Goal: Communication & Community: Answer question/provide support

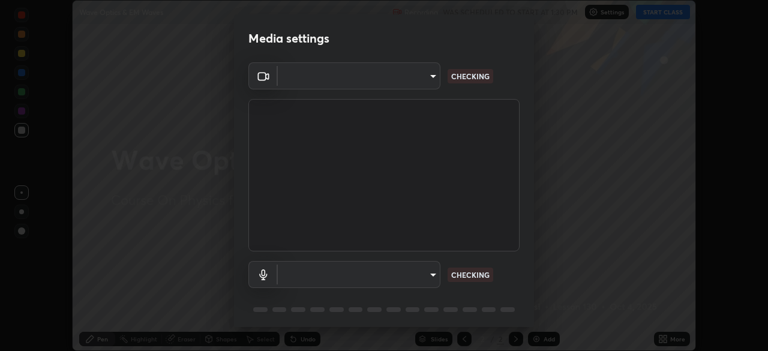
scroll to position [351, 768]
type input "b04d3f4aab0507a607fcb058103082b40897ea5b56942dd6fa8112f95d025699"
click at [427, 277] on body "Erase all Wave Optics & EM Waves Recording WAS SCHEDULED TO START AT 1:30 PM Se…" at bounding box center [384, 175] width 768 height 351
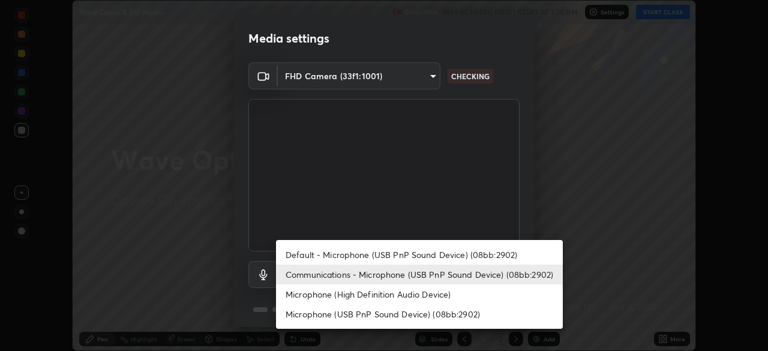
click at [430, 298] on li "Microphone (High Definition Audio Device)" at bounding box center [419, 294] width 287 height 20
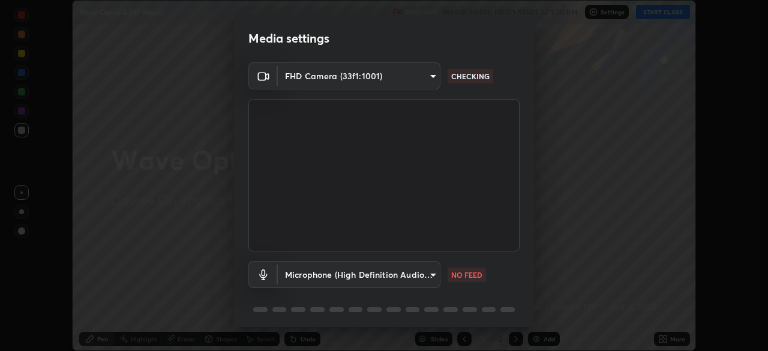
click at [423, 275] on body "Erase all Wave Optics & EM Waves Recording WAS SCHEDULED TO START AT 1:30 PM Se…" at bounding box center [384, 175] width 768 height 351
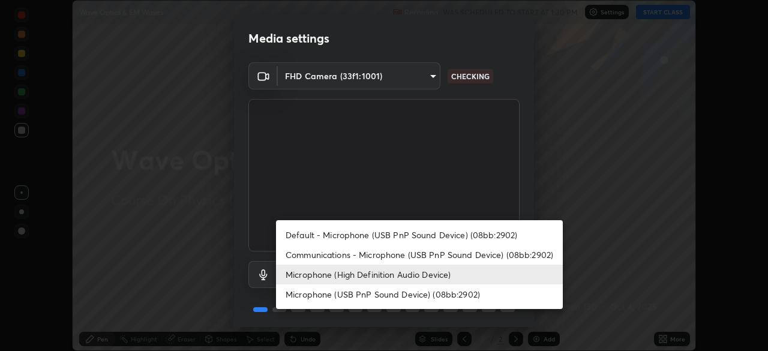
click at [425, 251] on li "Communications - Microphone (USB PnP Sound Device) (08bb:2902)" at bounding box center [419, 255] width 287 height 20
type input "communications"
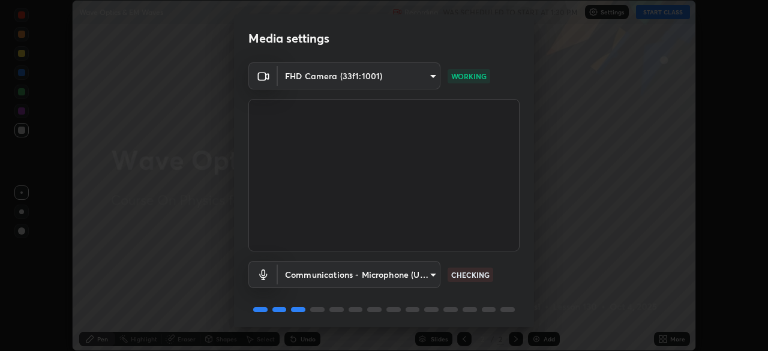
scroll to position [43, 0]
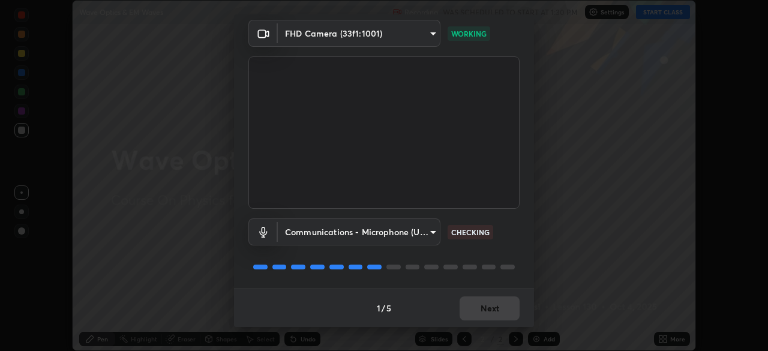
click at [496, 313] on div "1 / 5 Next" at bounding box center [384, 308] width 300 height 38
click at [497, 313] on div "1 / 5 Next" at bounding box center [384, 308] width 300 height 38
click at [498, 313] on div "1 / 5 Next" at bounding box center [384, 308] width 300 height 38
click at [498, 311] on div "1 / 5 Next" at bounding box center [384, 308] width 300 height 38
click at [499, 310] on div "1 / 5 Next" at bounding box center [384, 308] width 300 height 38
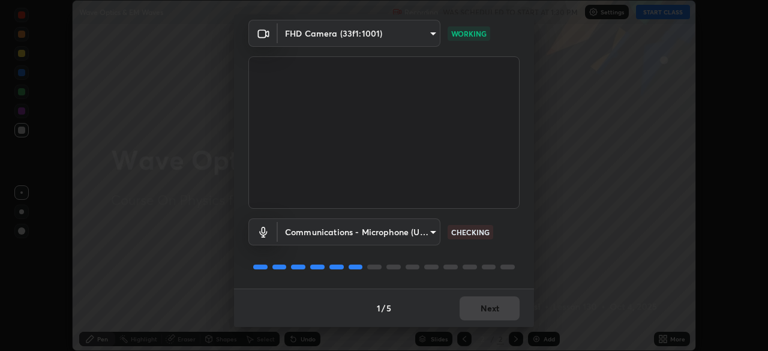
click at [502, 311] on div "1 / 5 Next" at bounding box center [384, 308] width 300 height 38
click at [500, 312] on button "Next" at bounding box center [490, 308] width 60 height 24
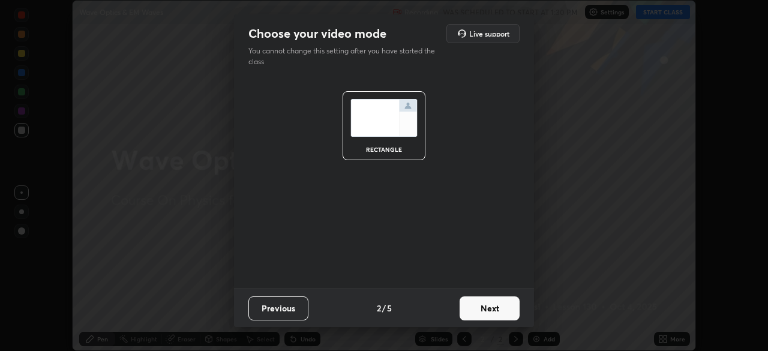
scroll to position [0, 0]
click at [501, 311] on button "Next" at bounding box center [490, 308] width 60 height 24
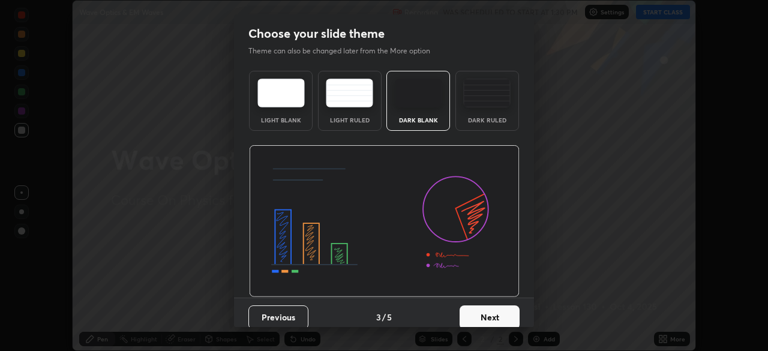
click at [501, 316] on button "Next" at bounding box center [490, 317] width 60 height 24
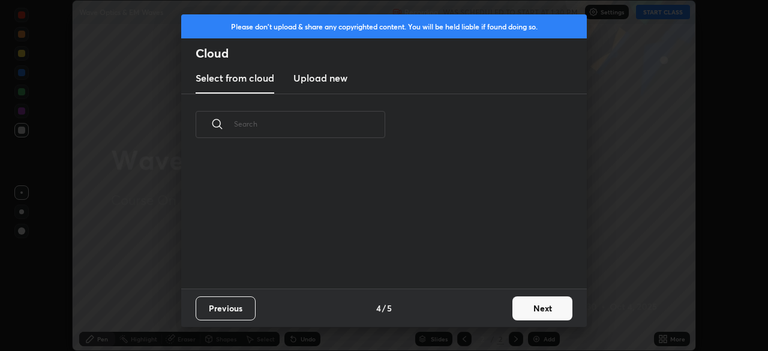
click at [502, 316] on div "Previous 4 / 5 Next" at bounding box center [384, 308] width 406 height 38
click at [512, 316] on button "Next" at bounding box center [542, 308] width 60 height 24
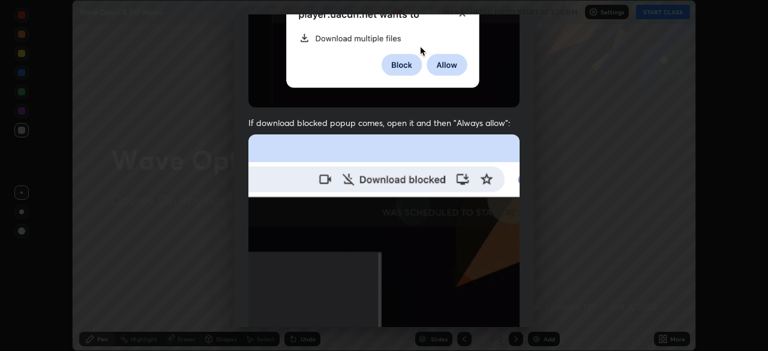
scroll to position [245, 0]
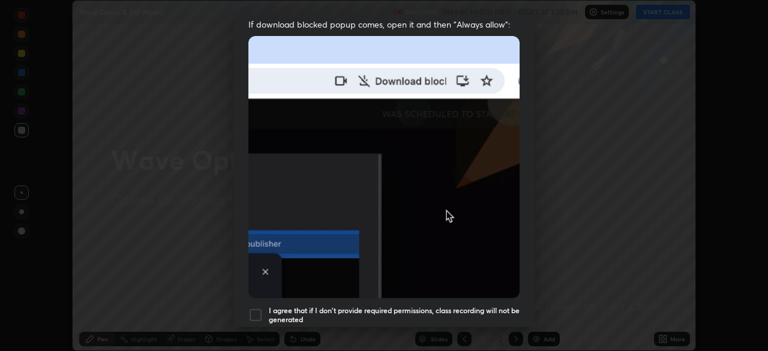
click at [484, 311] on h5 "I agree that if I don't provide required permissions, class recording will not …" at bounding box center [394, 315] width 251 height 19
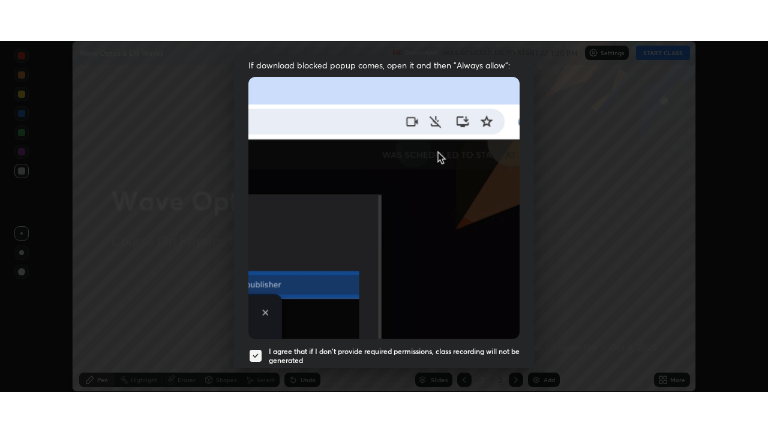
scroll to position [287, 0]
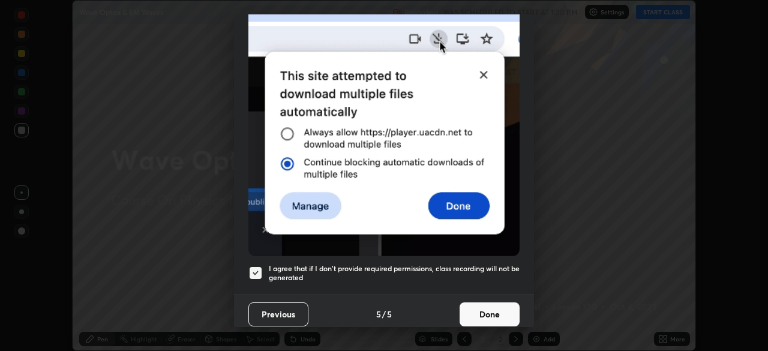
click at [494, 308] on button "Done" at bounding box center [490, 314] width 60 height 24
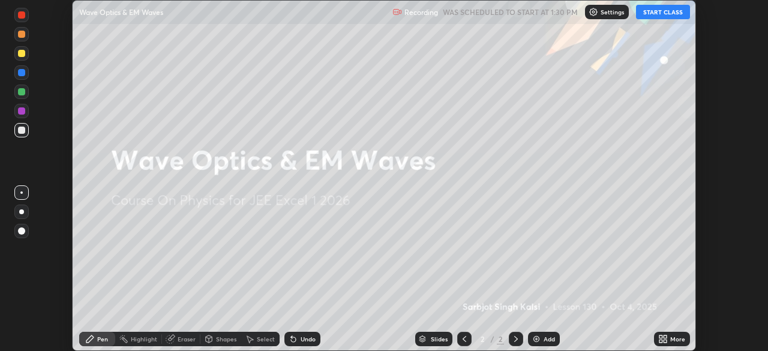
click at [672, 339] on div "More" at bounding box center [677, 339] width 15 height 6
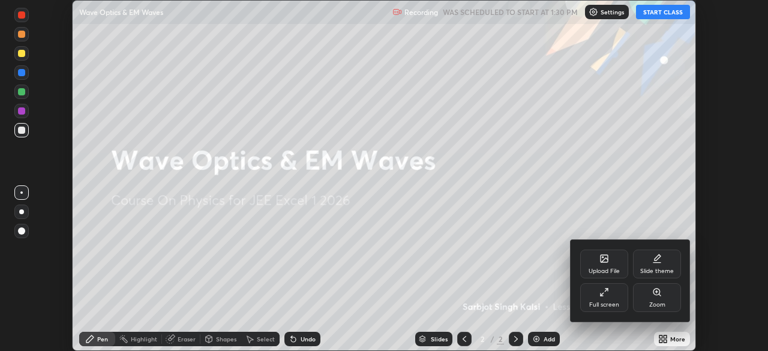
click at [613, 288] on div "Full screen" at bounding box center [604, 297] width 48 height 29
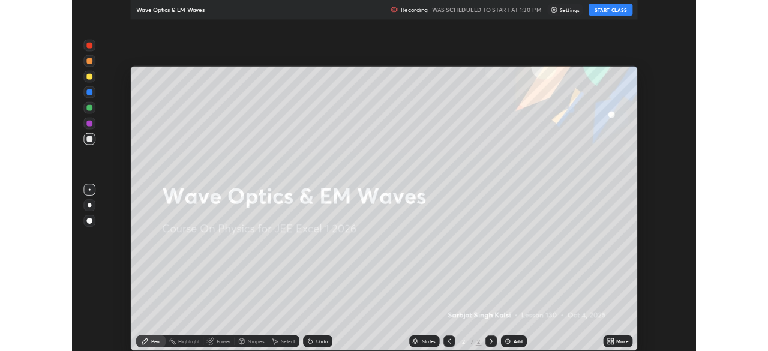
scroll to position [432, 768]
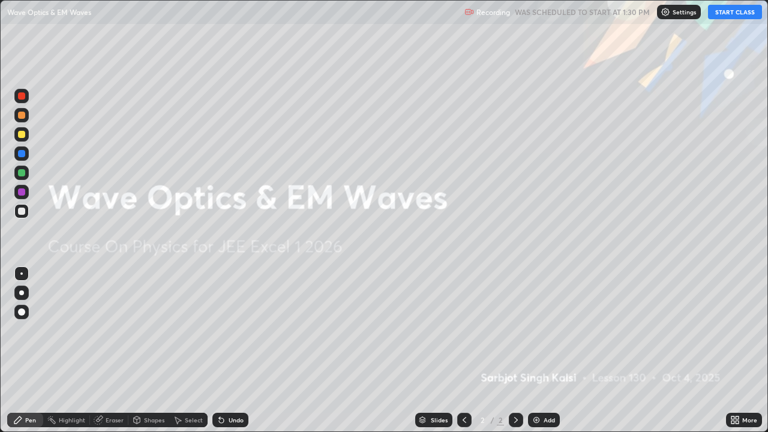
click at [734, 14] on button "START CLASS" at bounding box center [735, 12] width 54 height 14
click at [548, 350] on div "Add" at bounding box center [544, 420] width 32 height 14
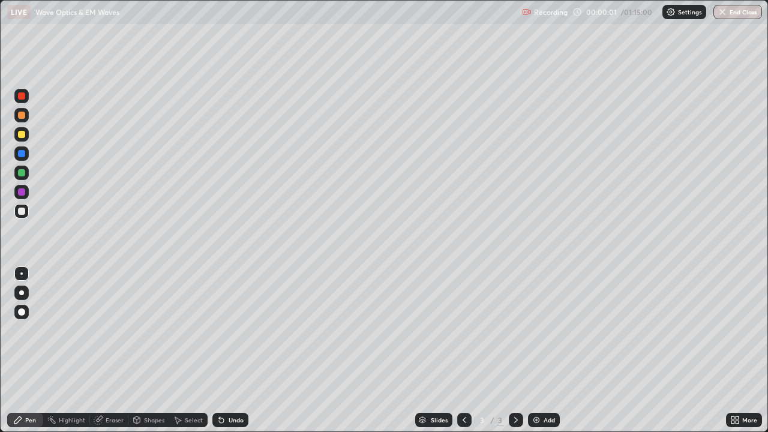
click at [23, 133] on div at bounding box center [21, 134] width 7 height 7
click at [532, 350] on img at bounding box center [537, 420] width 10 height 10
click at [24, 212] on div at bounding box center [21, 211] width 7 height 7
click at [26, 134] on div at bounding box center [21, 134] width 14 height 14
click at [22, 173] on div at bounding box center [21, 172] width 7 height 7
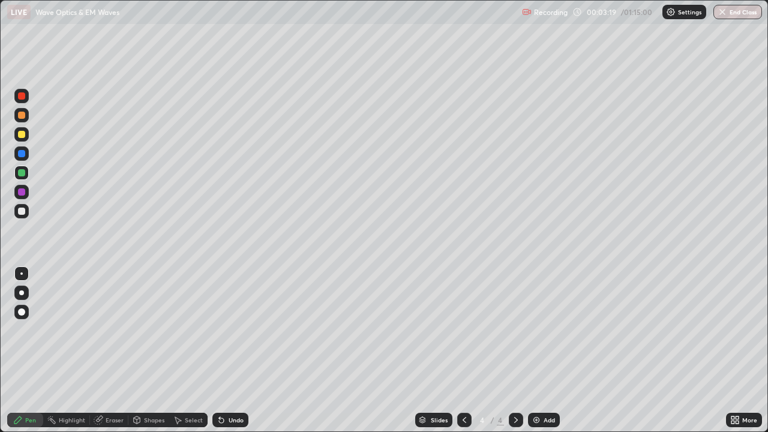
click at [19, 217] on div at bounding box center [21, 211] width 14 height 14
click at [24, 137] on div at bounding box center [21, 134] width 7 height 7
click at [19, 214] on div at bounding box center [21, 211] width 7 height 7
click at [21, 178] on div at bounding box center [21, 173] width 14 height 14
click at [536, 350] on img at bounding box center [537, 420] width 10 height 10
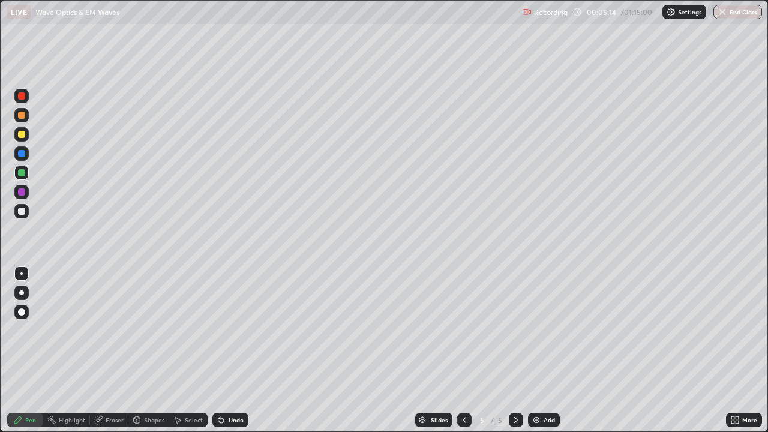
click at [22, 215] on div at bounding box center [21, 211] width 14 height 14
click at [21, 298] on div at bounding box center [21, 293] width 14 height 14
click at [22, 274] on div at bounding box center [21, 273] width 2 height 2
click at [20, 174] on div at bounding box center [21, 172] width 7 height 7
click at [103, 350] on div "Eraser" at bounding box center [109, 420] width 38 height 14
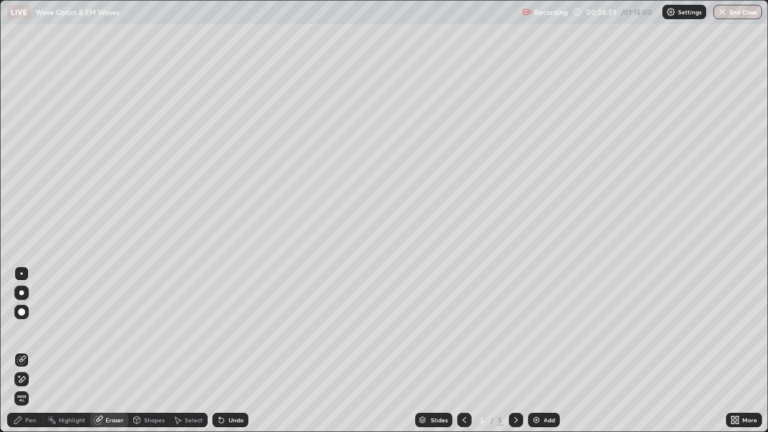
click at [23, 350] on icon at bounding box center [22, 379] width 10 height 10
click at [26, 350] on div "Pen" at bounding box center [30, 420] width 11 height 6
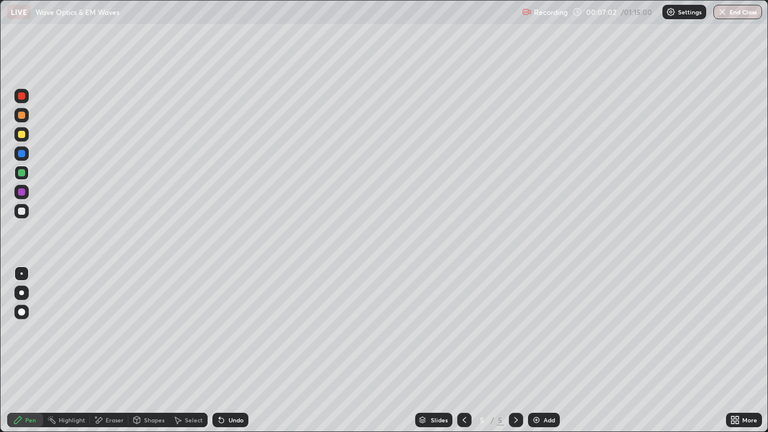
click at [22, 213] on div at bounding box center [21, 211] width 7 height 7
click at [103, 350] on div "Eraser" at bounding box center [109, 420] width 38 height 14
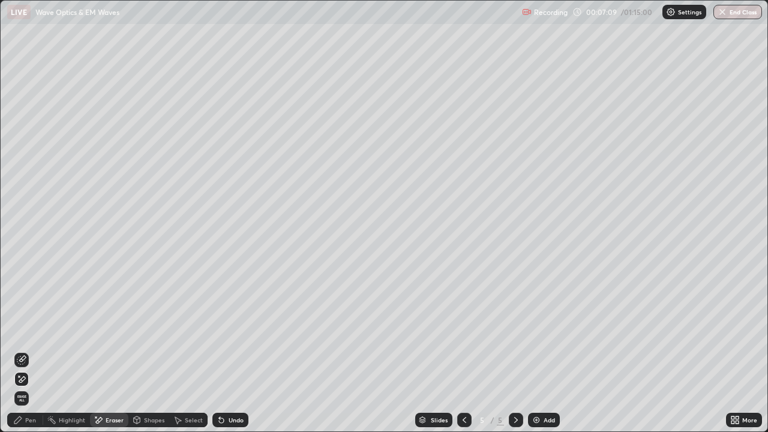
click at [22, 350] on icon at bounding box center [22, 359] width 7 height 6
click at [20, 350] on icon at bounding box center [17, 419] width 7 height 7
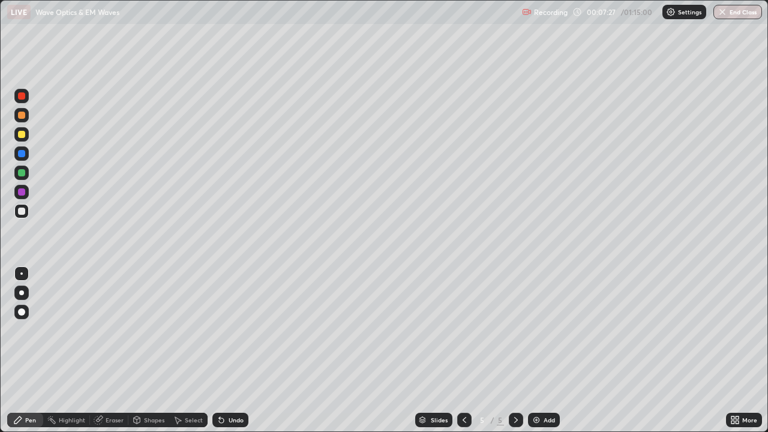
click at [223, 350] on icon at bounding box center [222, 420] width 10 height 10
click at [229, 350] on div "Undo" at bounding box center [236, 420] width 15 height 6
click at [227, 350] on div "Undo" at bounding box center [230, 420] width 36 height 14
click at [107, 350] on div "Eraser" at bounding box center [115, 420] width 18 height 6
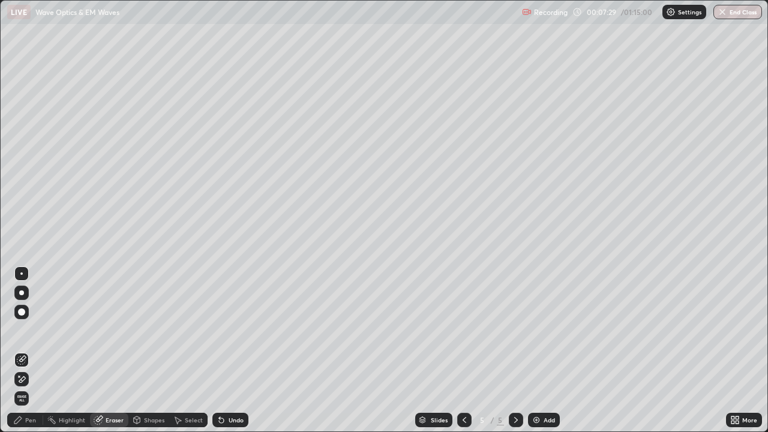
click at [23, 350] on icon at bounding box center [22, 379] width 10 height 10
click at [23, 350] on div "Pen" at bounding box center [25, 420] width 36 height 14
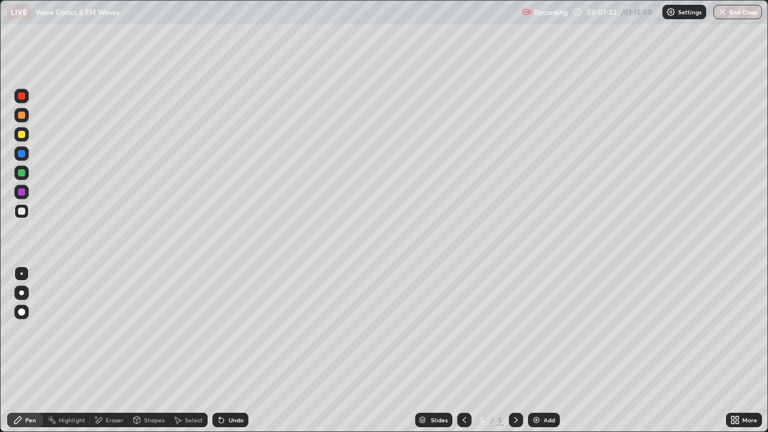
click at [22, 214] on div at bounding box center [21, 211] width 7 height 7
click at [108, 350] on div "Eraser" at bounding box center [115, 420] width 18 height 6
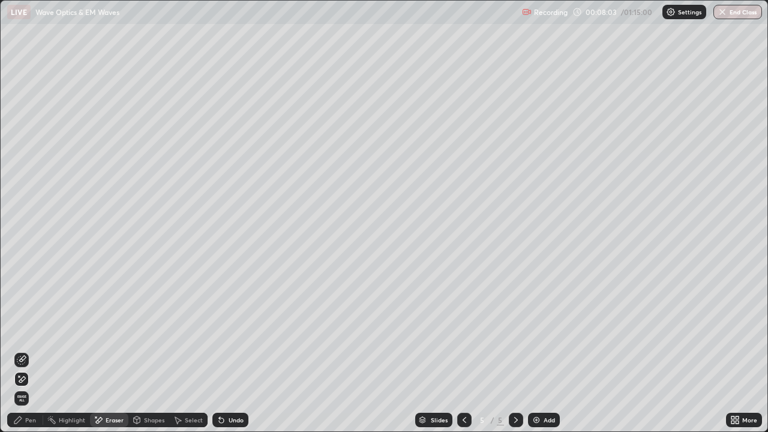
click at [31, 350] on div "Pen" at bounding box center [30, 420] width 11 height 6
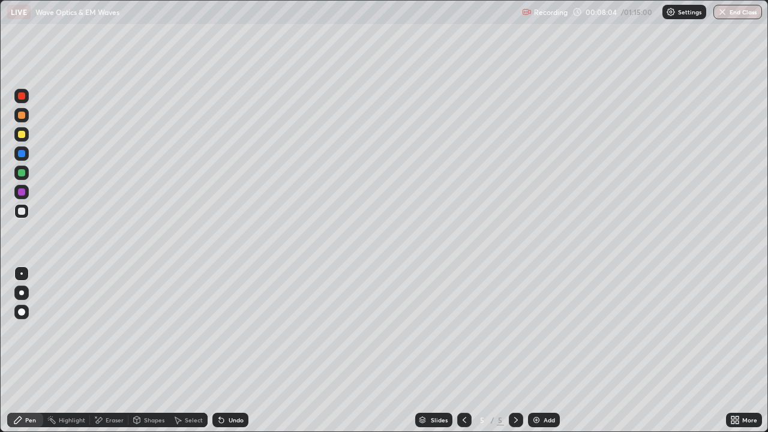
click at [112, 350] on div "Eraser" at bounding box center [109, 420] width 38 height 14
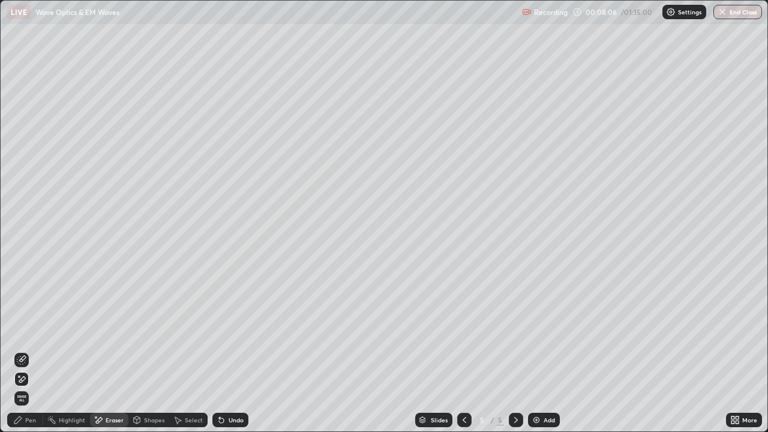
click at [30, 350] on div "Pen" at bounding box center [30, 420] width 11 height 6
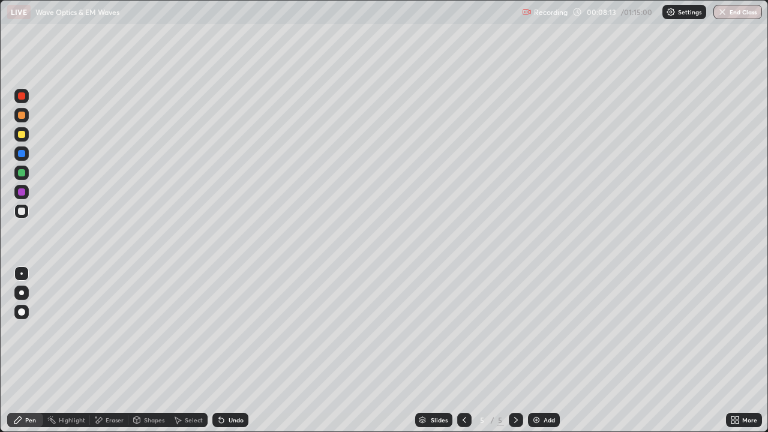
click at [20, 194] on div at bounding box center [21, 191] width 7 height 7
click at [22, 173] on div at bounding box center [21, 172] width 7 height 7
click at [109, 350] on div "Eraser" at bounding box center [109, 420] width 38 height 14
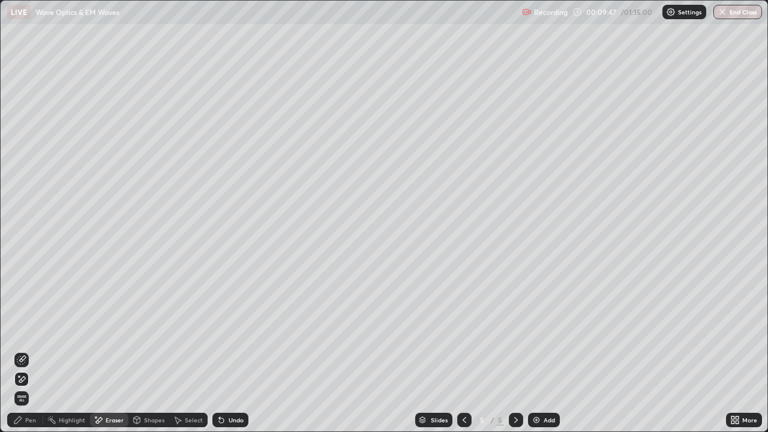
click at [26, 350] on div "Pen" at bounding box center [25, 420] width 36 height 14
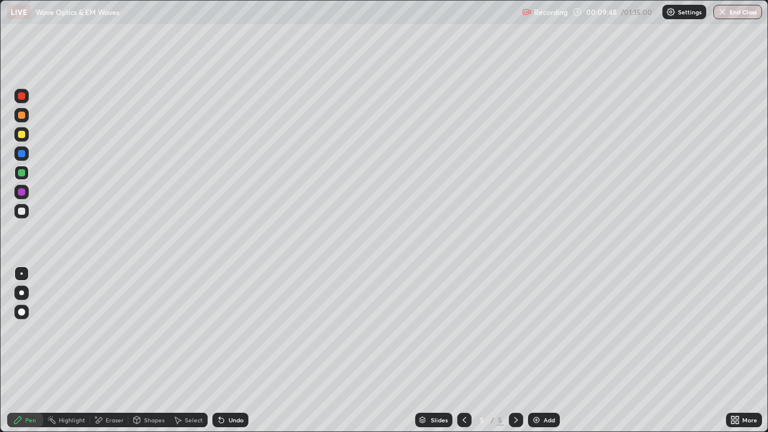
click at [20, 212] on div at bounding box center [21, 211] width 7 height 7
click at [19, 213] on div at bounding box center [21, 211] width 7 height 7
click at [23, 133] on div at bounding box center [21, 134] width 7 height 7
click at [23, 155] on div at bounding box center [21, 153] width 7 height 7
click at [20, 134] on div at bounding box center [21, 134] width 7 height 7
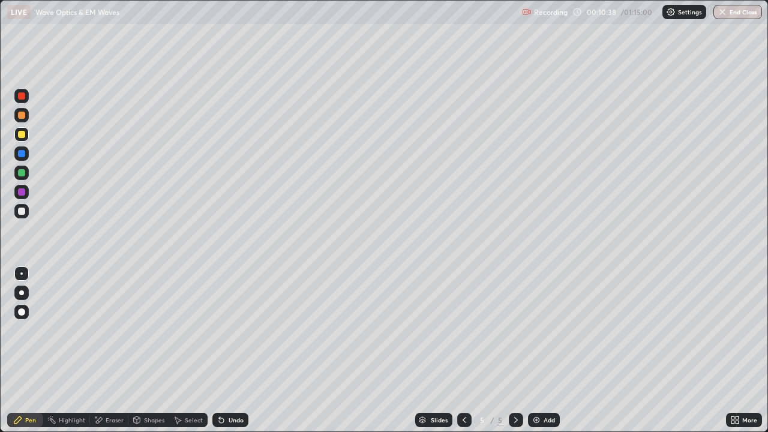
click at [22, 211] on div at bounding box center [21, 211] width 7 height 7
click at [16, 136] on div at bounding box center [21, 134] width 14 height 14
click at [20, 211] on div at bounding box center [21, 211] width 7 height 7
click at [22, 133] on div at bounding box center [21, 134] width 7 height 7
click at [20, 210] on div at bounding box center [21, 211] width 7 height 7
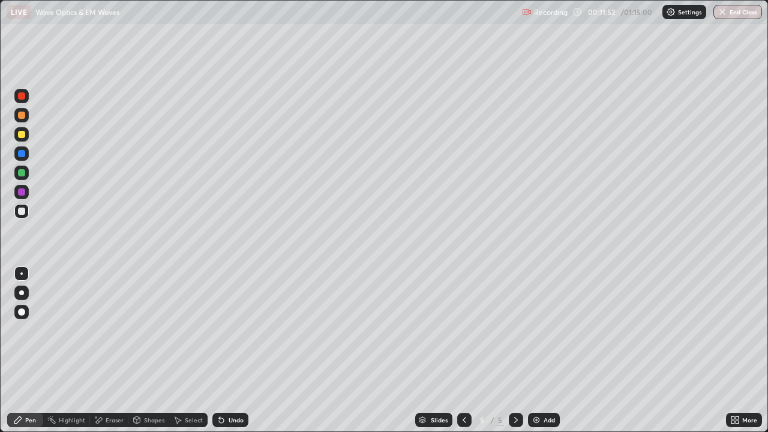
click at [17, 131] on div at bounding box center [21, 134] width 14 height 14
click at [20, 213] on div at bounding box center [21, 211] width 7 height 7
click at [18, 133] on div at bounding box center [21, 134] width 7 height 7
click at [19, 214] on div at bounding box center [21, 211] width 7 height 7
click at [23, 133] on div at bounding box center [21, 134] width 7 height 7
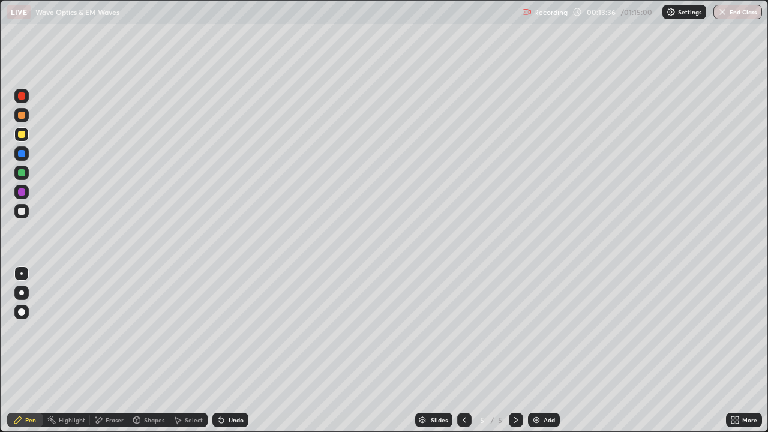
click at [198, 350] on div "Select" at bounding box center [194, 420] width 18 height 6
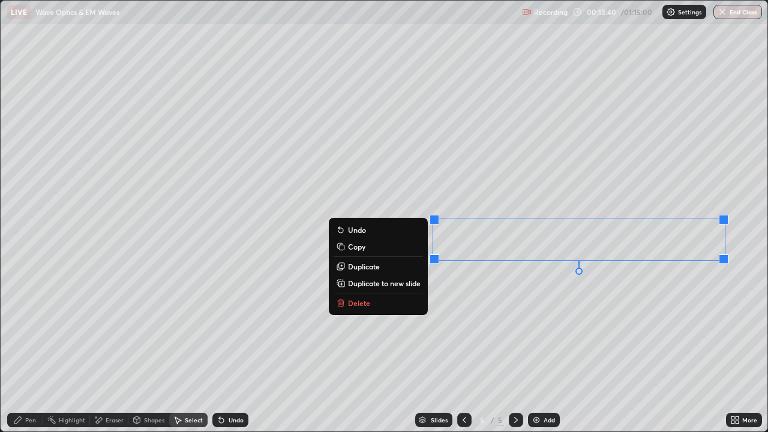
click at [377, 267] on p "Duplicate" at bounding box center [364, 267] width 32 height 10
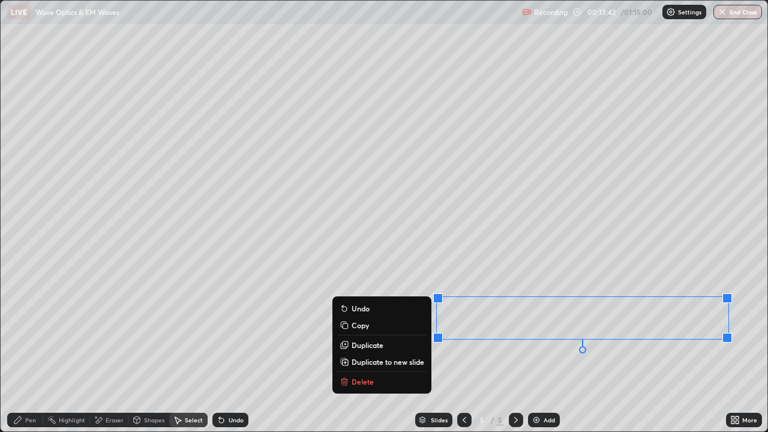
click at [36, 350] on div "Pen" at bounding box center [25, 420] width 36 height 14
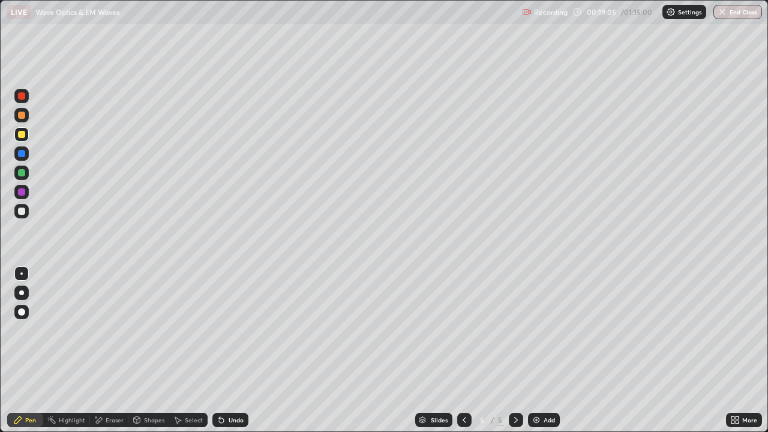
click at [535, 350] on img at bounding box center [537, 420] width 10 height 10
click at [22, 212] on div at bounding box center [21, 211] width 7 height 7
click at [22, 132] on div at bounding box center [21, 134] width 7 height 7
click at [21, 172] on div at bounding box center [21, 172] width 7 height 7
click at [225, 350] on div "Undo" at bounding box center [230, 420] width 36 height 14
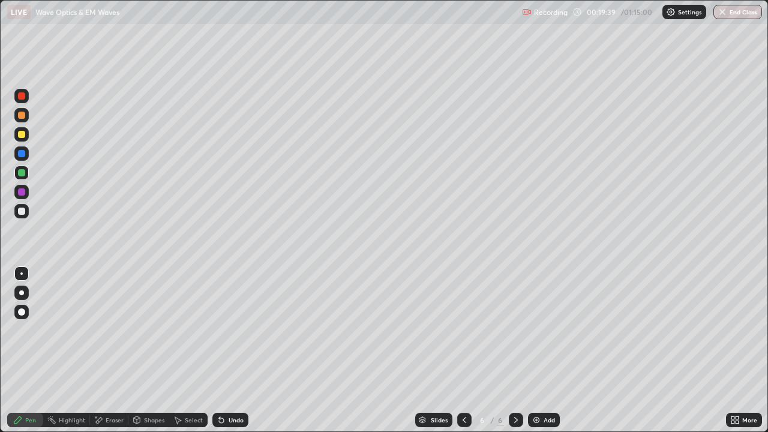
click at [21, 95] on div at bounding box center [21, 95] width 7 height 7
click at [227, 350] on div "Undo" at bounding box center [230, 420] width 36 height 14
click at [106, 350] on div "Eraser" at bounding box center [109, 420] width 38 height 14
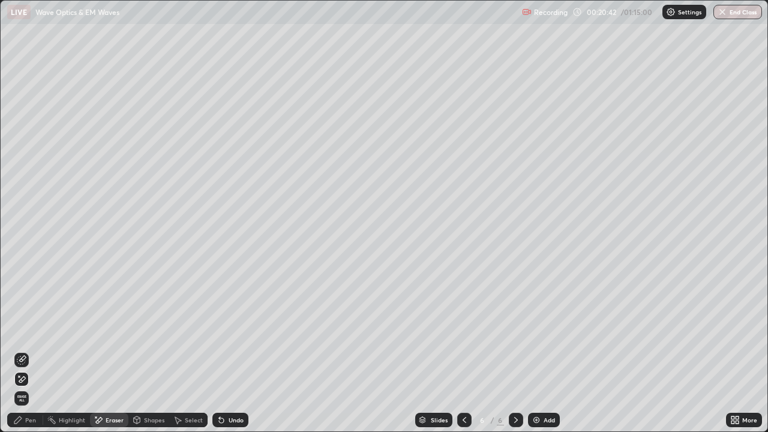
click at [25, 350] on div "Pen" at bounding box center [25, 420] width 36 height 14
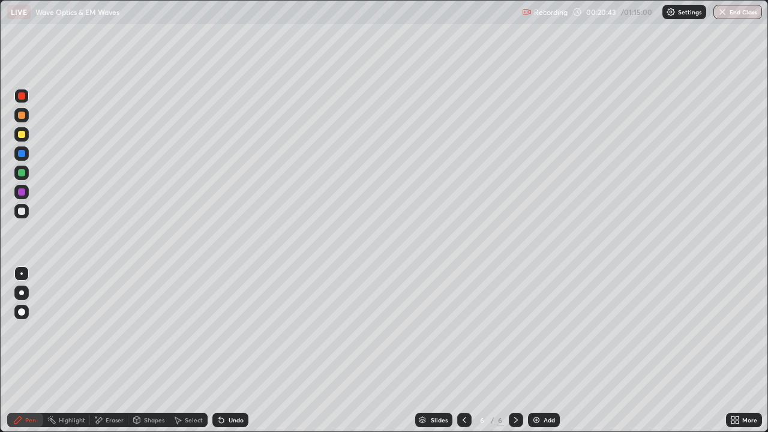
click at [23, 137] on div at bounding box center [21, 134] width 7 height 7
click at [23, 211] on div at bounding box center [21, 211] width 7 height 7
click at [23, 134] on div at bounding box center [21, 134] width 7 height 7
click at [22, 208] on div at bounding box center [21, 211] width 7 height 7
click at [99, 350] on icon at bounding box center [99, 420] width 7 height 6
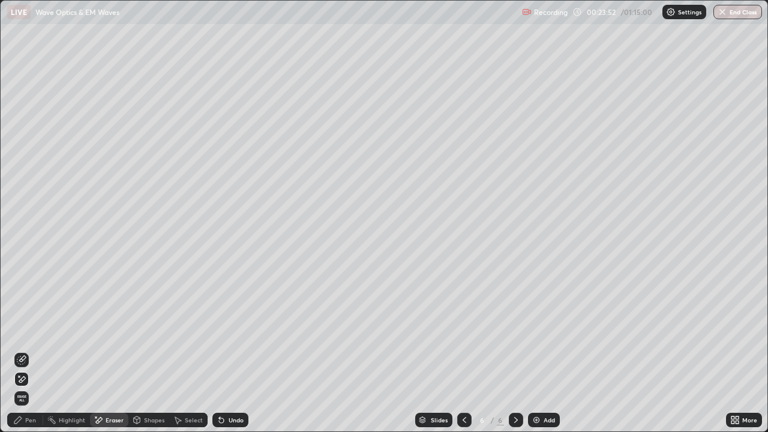
click at [27, 350] on div "Pen" at bounding box center [30, 420] width 11 height 6
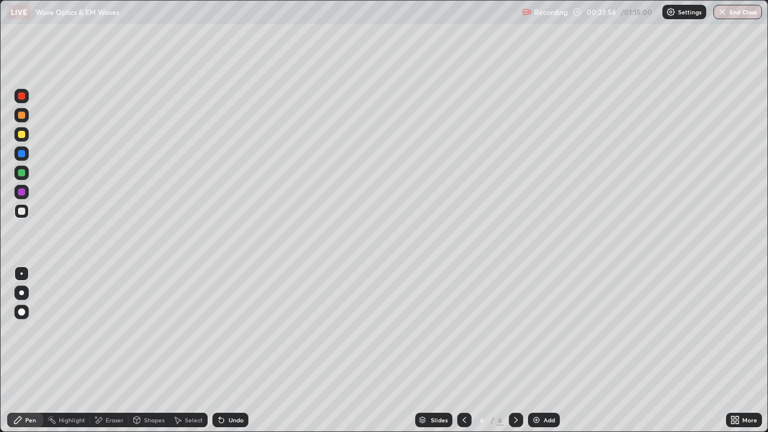
click at [20, 173] on div at bounding box center [21, 172] width 7 height 7
click at [21, 191] on div at bounding box center [21, 191] width 7 height 7
click at [24, 212] on div at bounding box center [21, 211] width 7 height 7
click at [21, 190] on div at bounding box center [21, 191] width 7 height 7
click at [20, 211] on div at bounding box center [21, 211] width 7 height 7
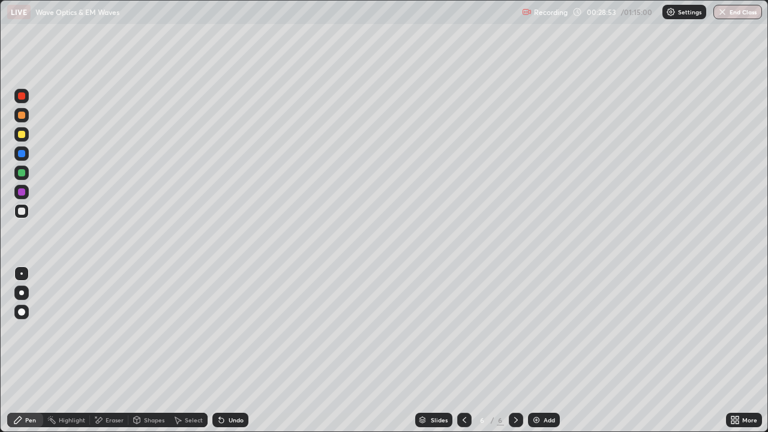
click at [539, 350] on img at bounding box center [537, 420] width 10 height 10
click at [22, 213] on div at bounding box center [21, 211] width 7 height 7
click at [103, 350] on div "Eraser" at bounding box center [109, 420] width 38 height 14
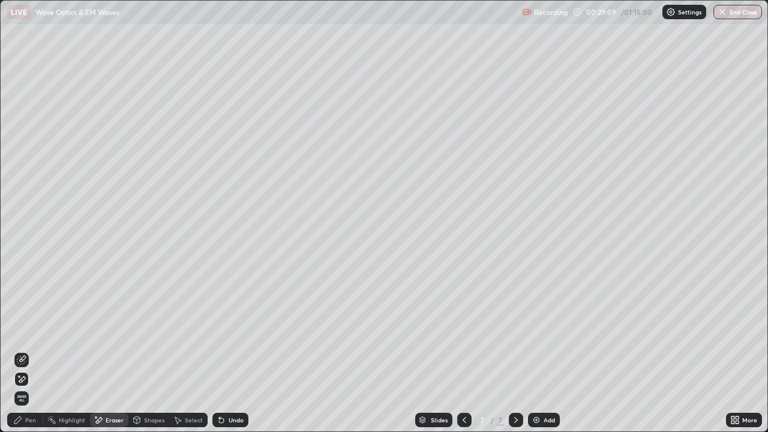
click at [24, 350] on div "Pen" at bounding box center [25, 420] width 36 height 14
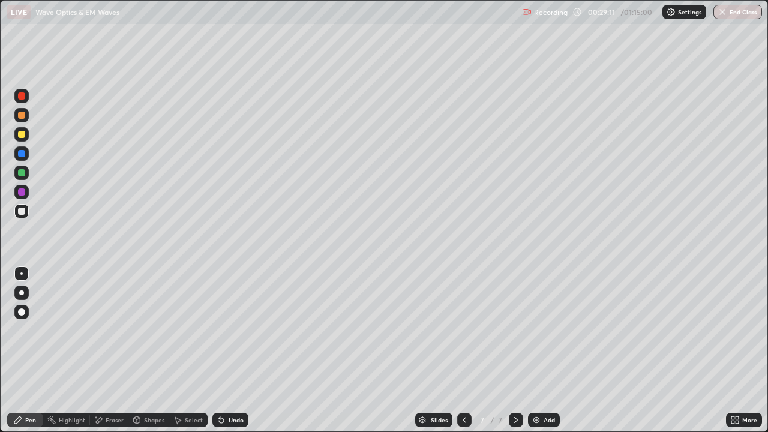
click at [22, 135] on div at bounding box center [21, 134] width 7 height 7
click at [23, 170] on div at bounding box center [21, 172] width 7 height 7
click at [20, 193] on div at bounding box center [21, 191] width 7 height 7
click at [21, 213] on div at bounding box center [21, 211] width 7 height 7
click at [20, 217] on div at bounding box center [21, 211] width 14 height 14
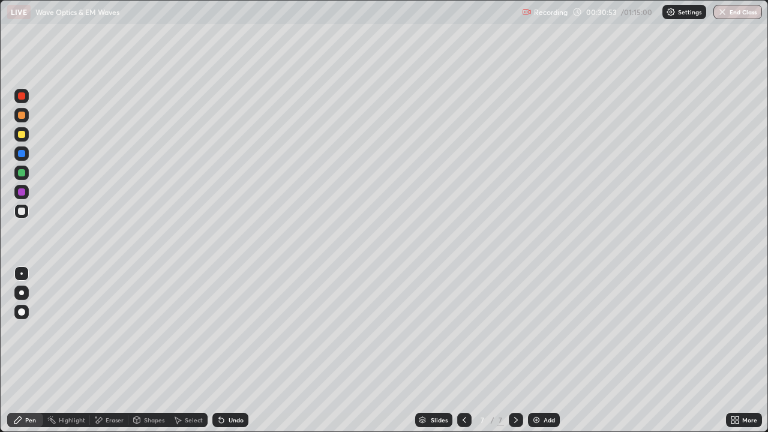
click at [19, 173] on div at bounding box center [21, 172] width 7 height 7
click at [21, 212] on div at bounding box center [21, 211] width 7 height 7
click at [20, 133] on div at bounding box center [21, 134] width 7 height 7
click at [232, 350] on div "Undo" at bounding box center [230, 420] width 36 height 14
click at [229, 350] on div "Undo" at bounding box center [236, 420] width 15 height 6
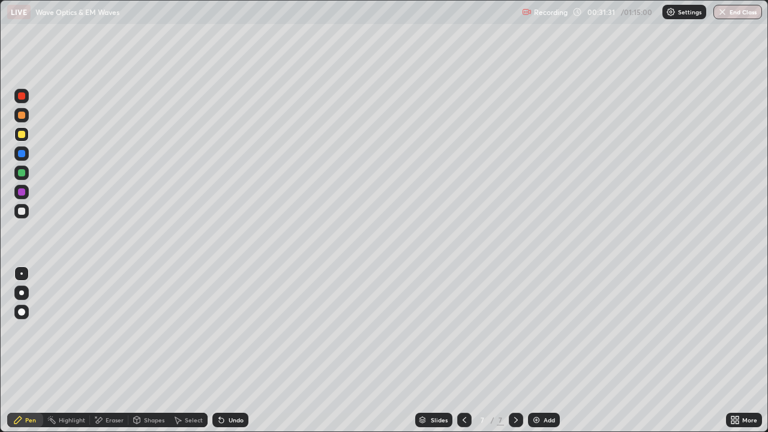
click at [227, 350] on div "Undo" at bounding box center [230, 420] width 36 height 14
click at [23, 112] on div at bounding box center [21, 115] width 7 height 7
click at [20, 173] on div at bounding box center [21, 172] width 7 height 7
click at [20, 129] on div at bounding box center [21, 134] width 14 height 14
click at [22, 173] on div at bounding box center [21, 172] width 7 height 7
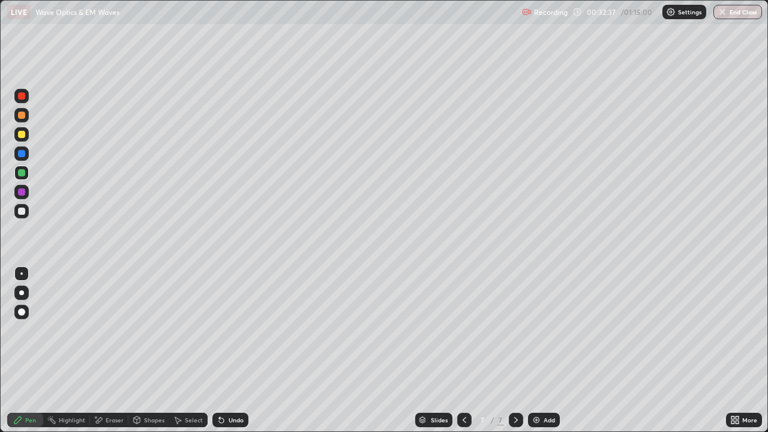
click at [22, 215] on div at bounding box center [21, 211] width 14 height 14
click at [230, 350] on div "Undo" at bounding box center [230, 420] width 36 height 14
click at [229, 350] on div "Undo" at bounding box center [230, 420] width 36 height 14
click at [19, 131] on div at bounding box center [21, 134] width 7 height 7
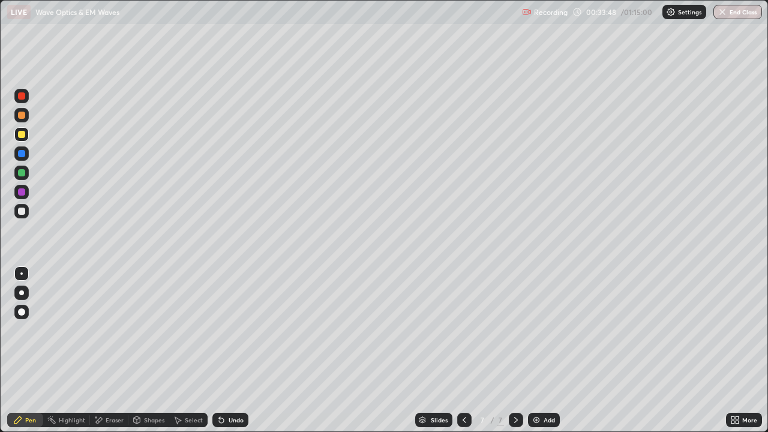
click at [16, 191] on div at bounding box center [21, 192] width 14 height 14
click at [20, 212] on div at bounding box center [21, 211] width 7 height 7
click at [19, 173] on div at bounding box center [21, 172] width 7 height 7
click at [225, 350] on div "Undo" at bounding box center [230, 420] width 36 height 14
click at [227, 350] on div "Undo" at bounding box center [230, 420] width 36 height 14
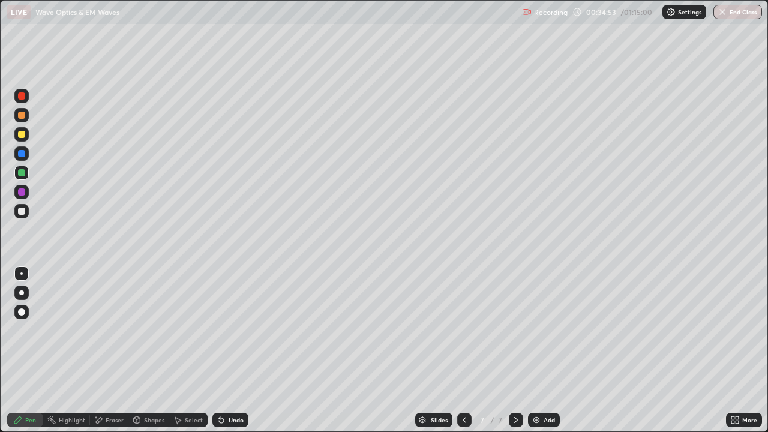
click at [226, 350] on div "Undo" at bounding box center [230, 420] width 36 height 14
click at [225, 350] on div "Undo" at bounding box center [230, 420] width 36 height 14
click at [103, 350] on div "Eraser" at bounding box center [109, 420] width 38 height 14
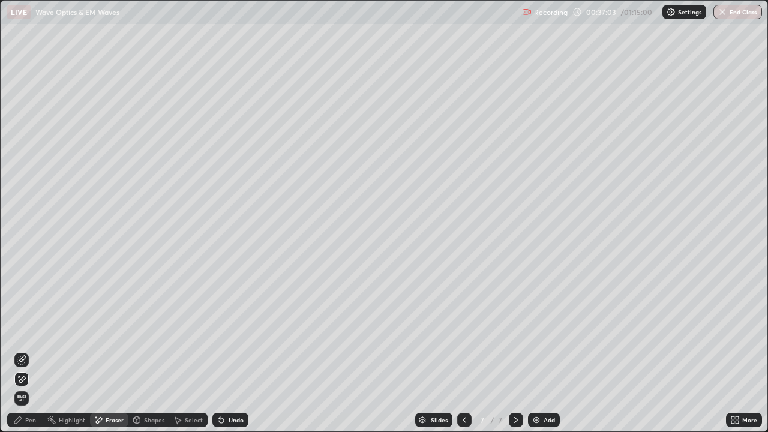
click at [679, 11] on p "Settings" at bounding box center [689, 12] width 23 height 6
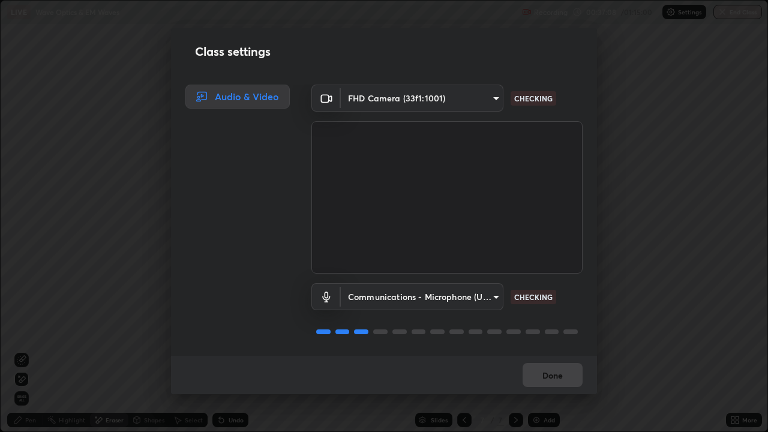
click at [643, 244] on div "Class settings Audio & Video FHD Camera (33f1:1001) b04d3f4aab0507a607fcb058103…" at bounding box center [384, 216] width 768 height 432
click at [553, 350] on div "Done" at bounding box center [384, 375] width 426 height 38
click at [554, 350] on div "Done" at bounding box center [384, 375] width 426 height 38
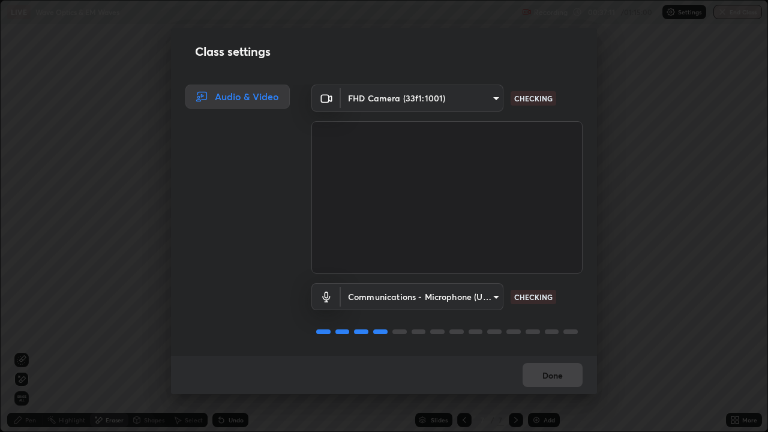
click at [554, 350] on div "Done" at bounding box center [384, 375] width 426 height 38
click at [561, 350] on div "Done" at bounding box center [384, 375] width 426 height 38
click at [565, 350] on button "Done" at bounding box center [553, 375] width 60 height 24
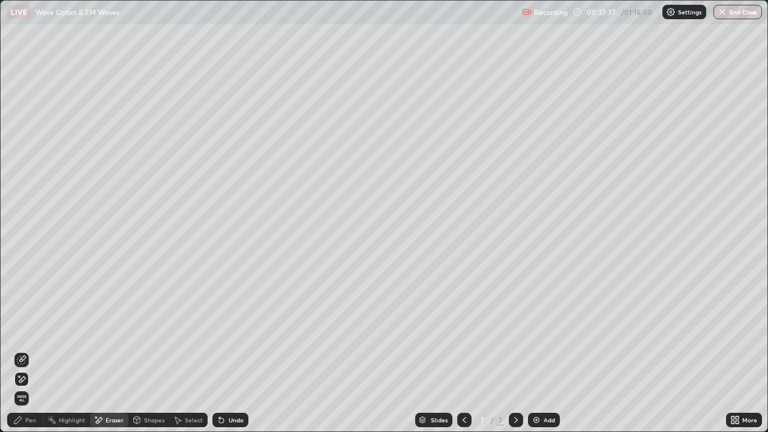
click at [28, 350] on div "Pen" at bounding box center [30, 420] width 11 height 6
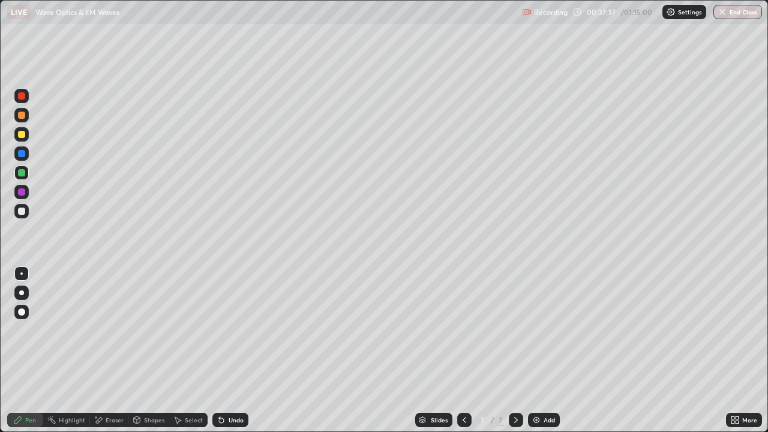
click at [22, 211] on div at bounding box center [21, 211] width 7 height 7
click at [26, 136] on div at bounding box center [21, 134] width 14 height 14
click at [23, 172] on div at bounding box center [21, 172] width 7 height 7
click at [25, 212] on div at bounding box center [21, 211] width 7 height 7
click at [22, 135] on div at bounding box center [21, 134] width 7 height 7
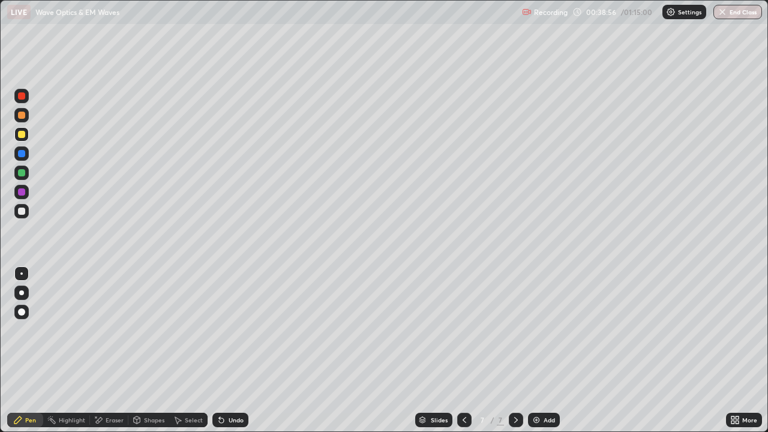
click at [190, 350] on div "Select" at bounding box center [194, 420] width 18 height 6
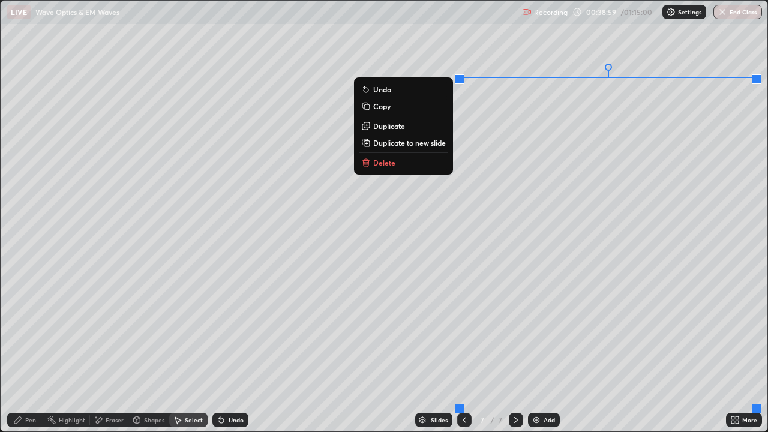
click at [419, 143] on p "Duplicate to new slide" at bounding box center [409, 143] width 73 height 10
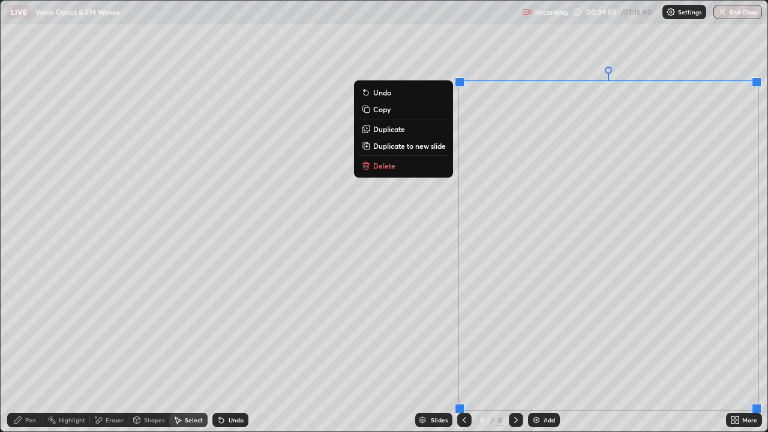
click at [388, 129] on p "Duplicate" at bounding box center [389, 129] width 32 height 10
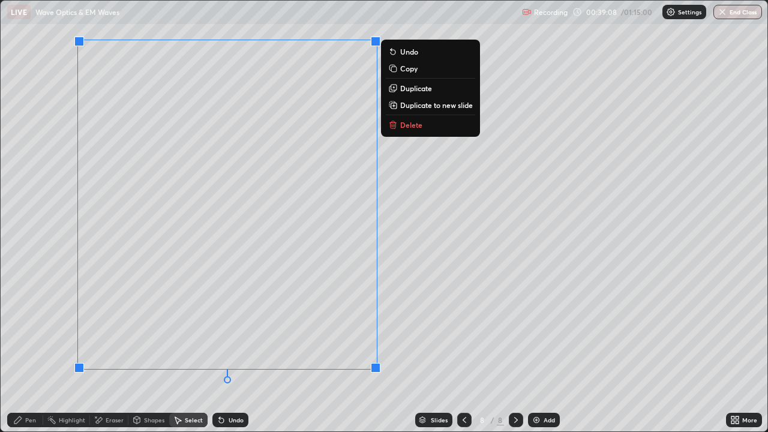
click at [44, 307] on div "0 ° Undo Copy Duplicate Duplicate to new slide Delete" at bounding box center [384, 216] width 767 height 431
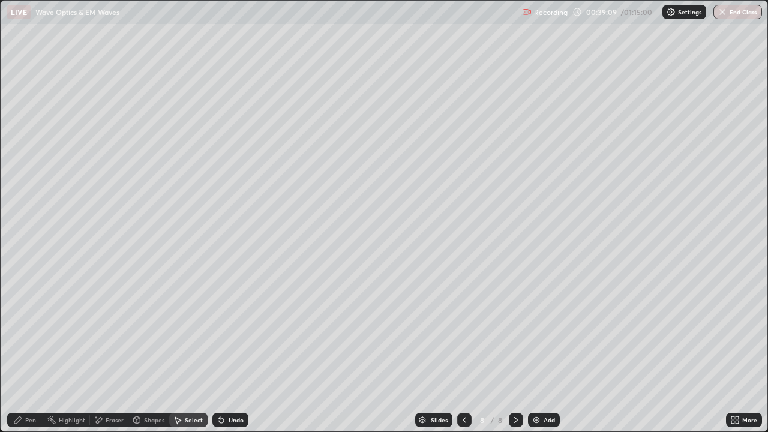
click at [71, 350] on div "Highlight" at bounding box center [72, 420] width 26 height 6
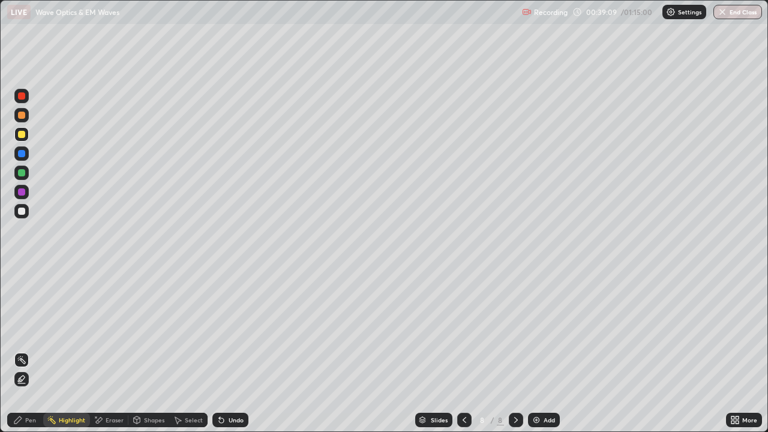
click at [104, 350] on div "Eraser" at bounding box center [109, 420] width 38 height 14
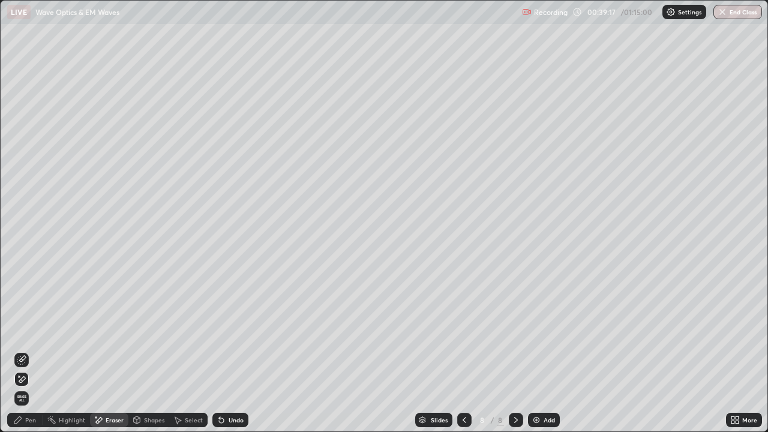
click at [20, 350] on icon at bounding box center [17, 419] width 7 height 7
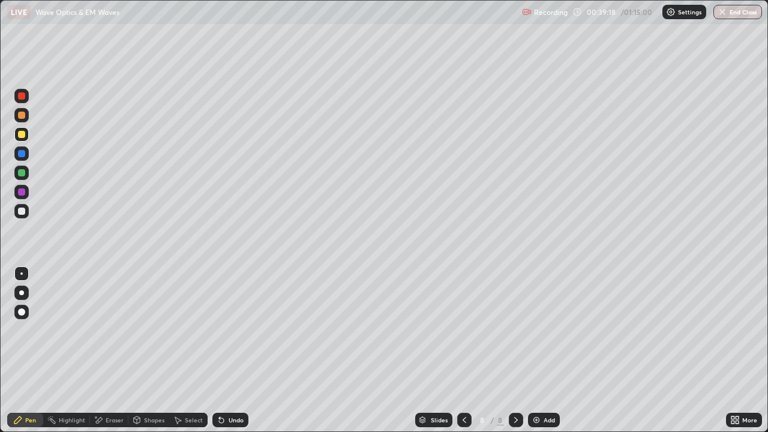
click at [20, 134] on div at bounding box center [21, 134] width 7 height 7
click at [19, 216] on div at bounding box center [21, 211] width 14 height 14
click at [20, 171] on div at bounding box center [21, 172] width 7 height 7
click at [26, 133] on div at bounding box center [21, 134] width 14 height 14
click at [20, 134] on div at bounding box center [21, 134] width 7 height 7
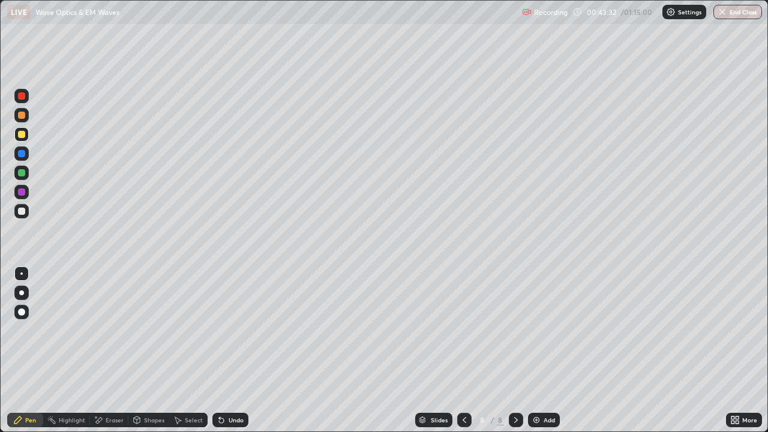
click at [537, 350] on img at bounding box center [537, 420] width 10 height 10
click at [21, 212] on div at bounding box center [21, 211] width 7 height 7
click at [737, 350] on icon at bounding box center [737, 422] width 3 height 3
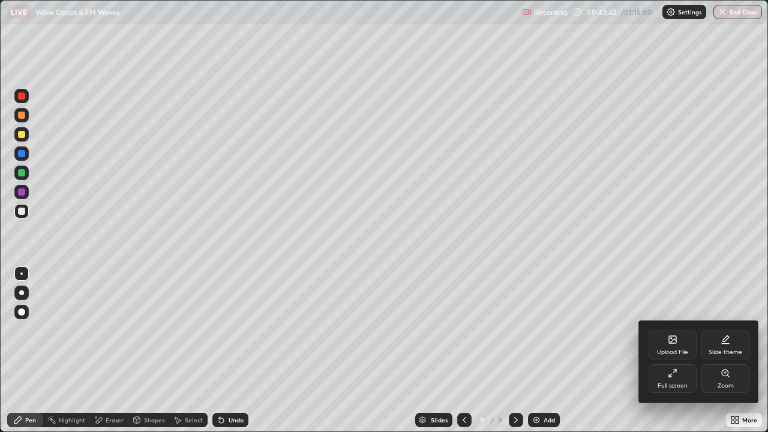
click at [691, 350] on div "Full screen" at bounding box center [673, 378] width 48 height 29
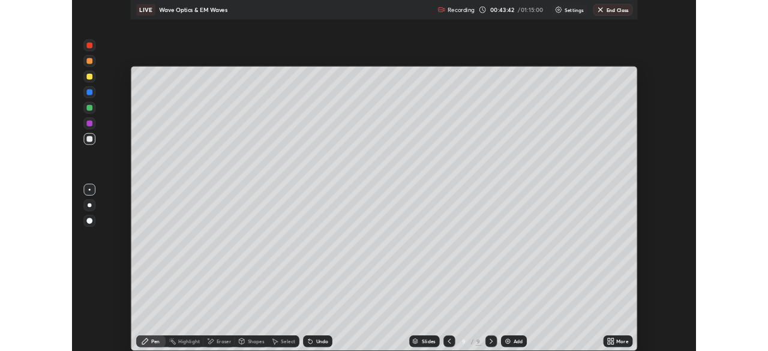
scroll to position [59651, 59234]
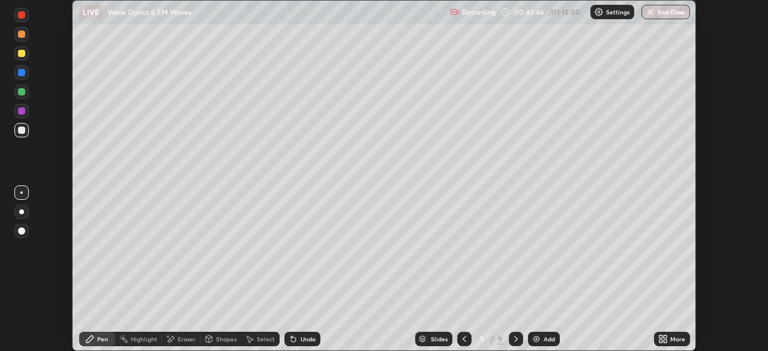
click at [665, 341] on icon at bounding box center [665, 341] width 3 height 3
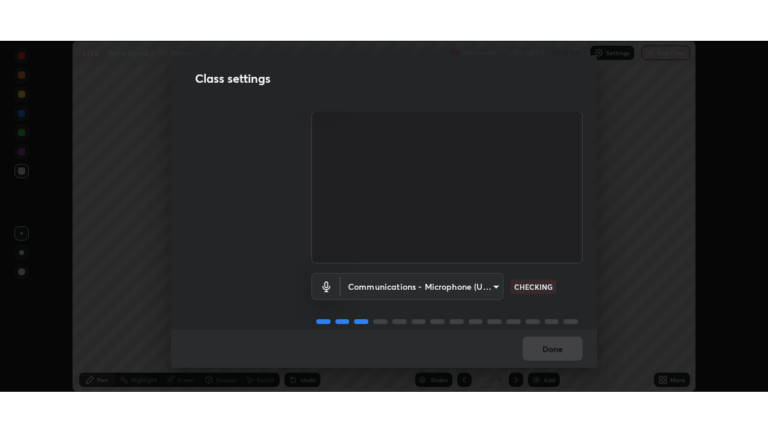
scroll to position [55, 0]
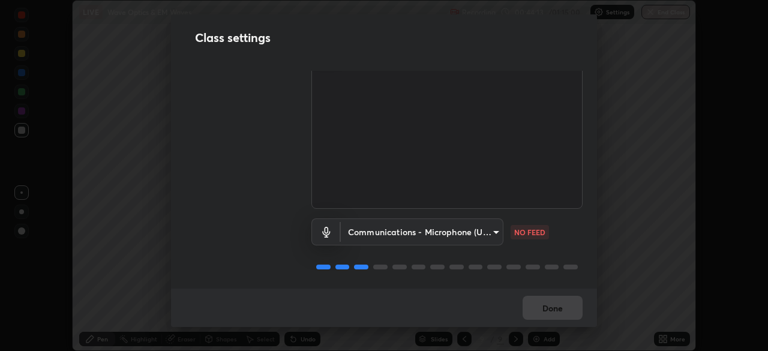
click at [490, 232] on body "Erase all LIVE Wave Optics & EM Waves Recording 00:44:13 / 01:15:00 Settings En…" at bounding box center [384, 175] width 768 height 351
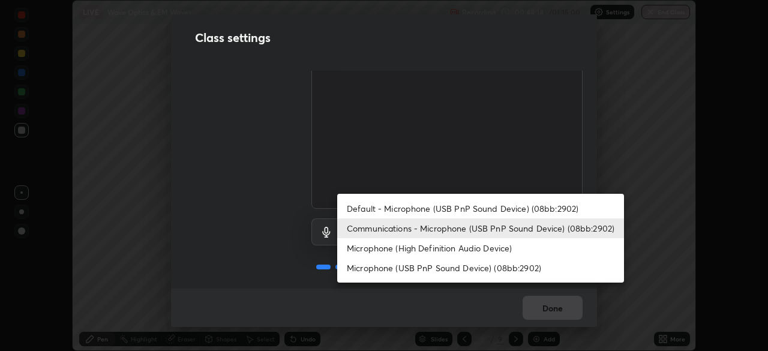
click at [487, 254] on li "Microphone (High Definition Audio Device)" at bounding box center [480, 248] width 287 height 20
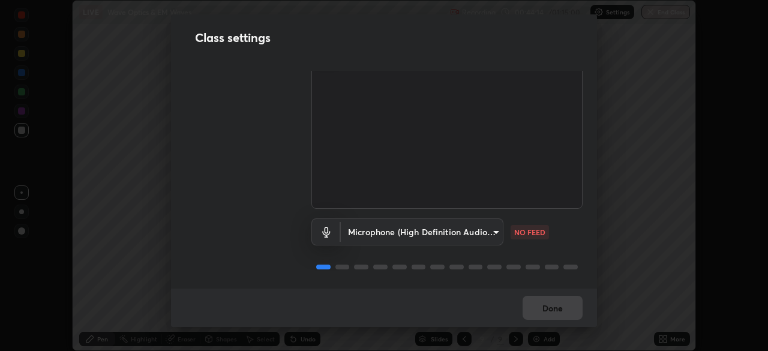
click at [484, 229] on body "Erase all LIVE Wave Optics & EM Waves Recording 00:44:14 / 01:15:00 Settings En…" at bounding box center [384, 175] width 768 height 351
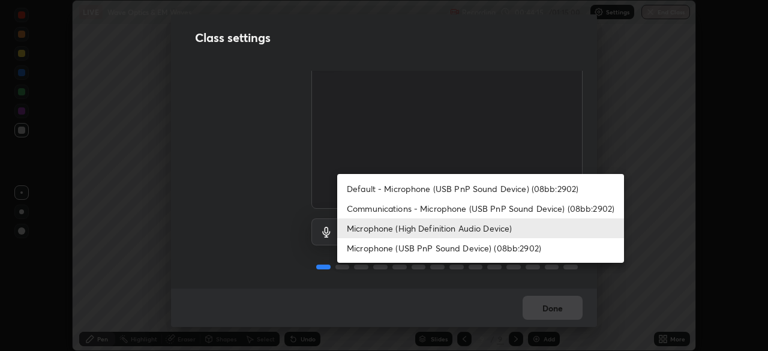
click at [487, 210] on li "Communications - Microphone (USB PnP Sound Device) (08bb:2902)" at bounding box center [480, 209] width 287 height 20
type input "communications"
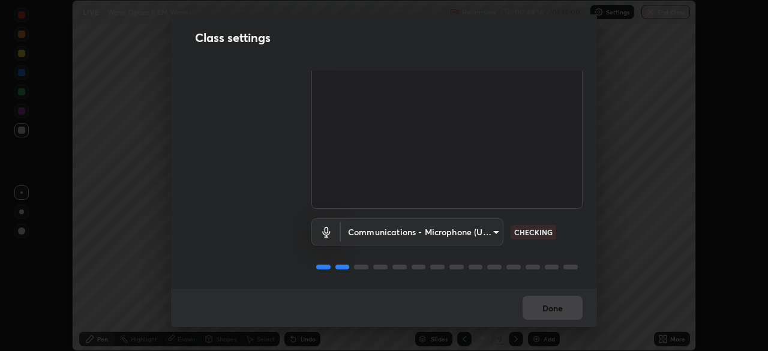
click at [560, 308] on div "Done" at bounding box center [384, 308] width 426 height 38
click at [563, 314] on div "Done" at bounding box center [384, 308] width 426 height 38
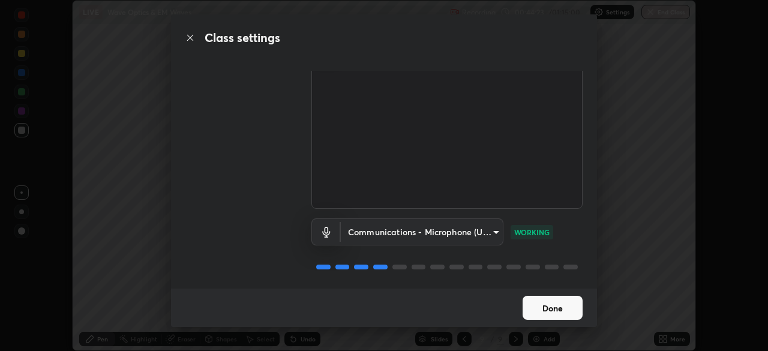
click at [560, 311] on button "Done" at bounding box center [553, 308] width 60 height 24
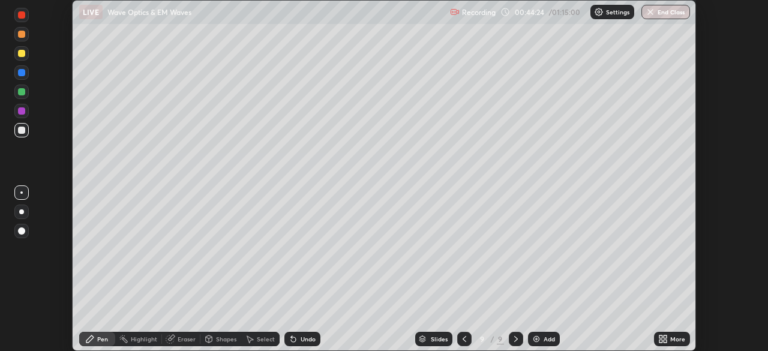
click at [684, 337] on div "More" at bounding box center [677, 339] width 15 height 6
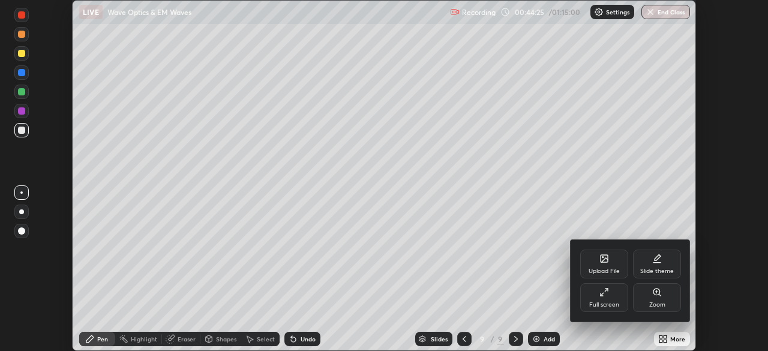
click at [619, 298] on div "Full screen" at bounding box center [604, 297] width 48 height 29
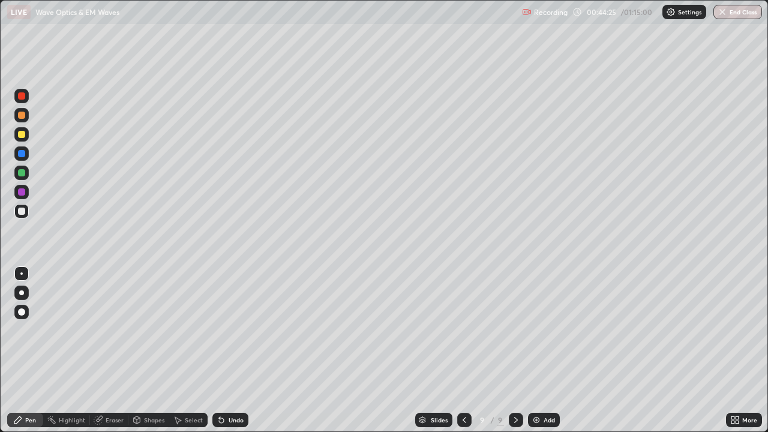
scroll to position [432, 768]
click at [28, 209] on div at bounding box center [21, 211] width 14 height 14
click at [224, 350] on div "Undo" at bounding box center [230, 420] width 36 height 14
click at [227, 350] on div "Undo" at bounding box center [230, 420] width 36 height 14
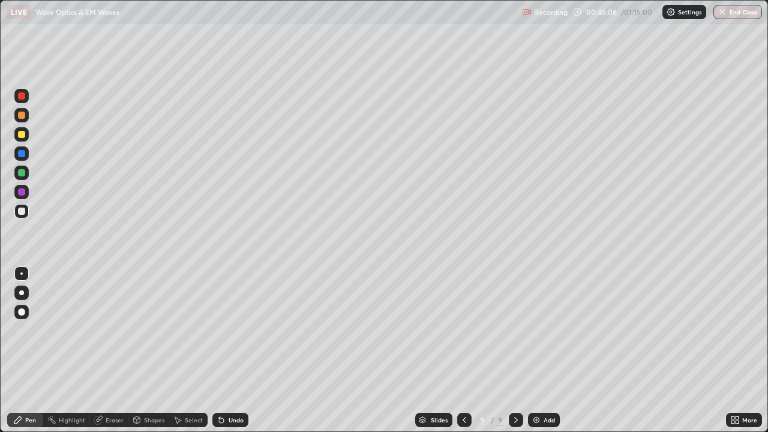
click at [230, 350] on div "Undo" at bounding box center [236, 420] width 15 height 6
click at [231, 350] on div "Undo" at bounding box center [236, 420] width 15 height 6
click at [232, 350] on div "Undo" at bounding box center [236, 420] width 15 height 6
click at [231, 350] on div "Undo" at bounding box center [236, 420] width 15 height 6
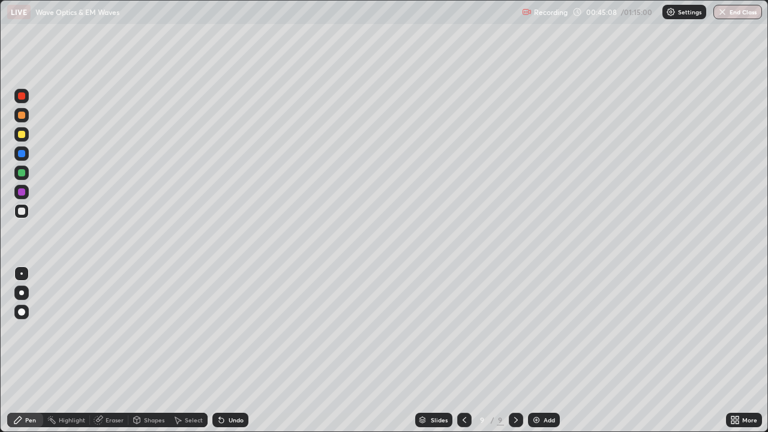
click at [231, 350] on div "Undo" at bounding box center [236, 420] width 15 height 6
click at [110, 350] on div "Eraser" at bounding box center [115, 420] width 18 height 6
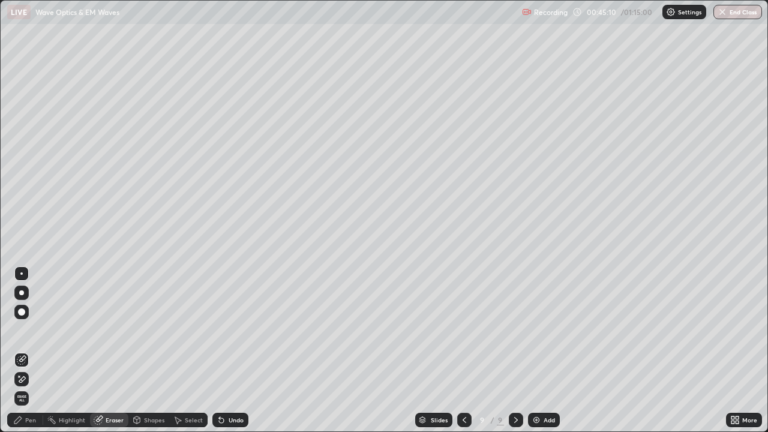
click at [19, 350] on icon at bounding box center [19, 376] width 1 height 1
click at [28, 350] on div "Pen" at bounding box center [30, 420] width 11 height 6
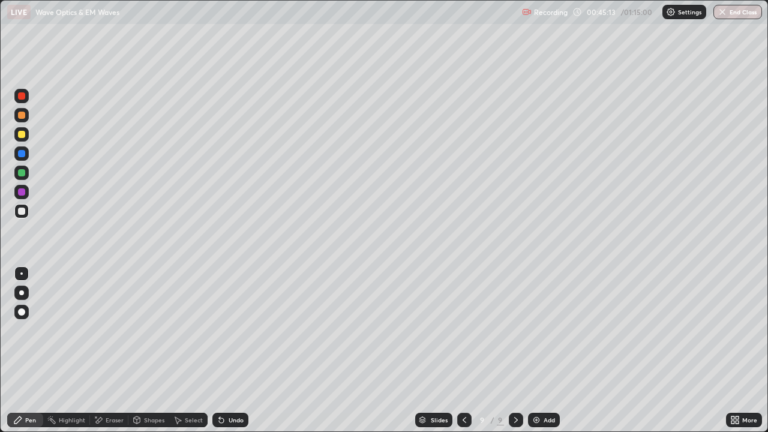
click at [20, 213] on div at bounding box center [21, 211] width 7 height 7
click at [22, 175] on div at bounding box center [21, 172] width 7 height 7
click at [104, 350] on div "Eraser" at bounding box center [109, 420] width 38 height 14
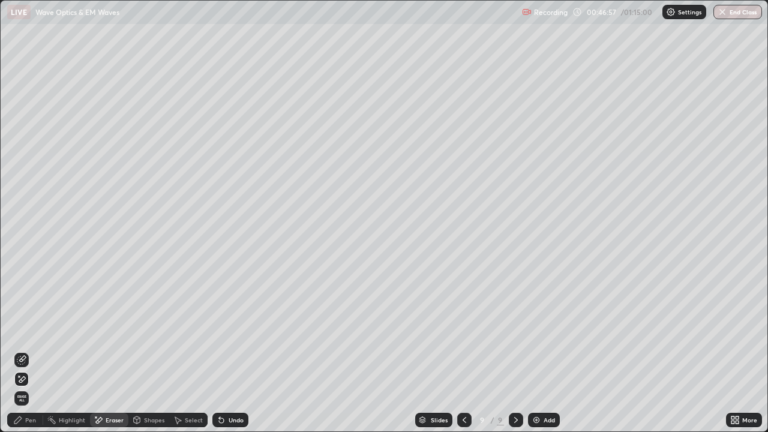
click at [229, 350] on div "Undo" at bounding box center [236, 420] width 15 height 6
click at [233, 350] on div "Undo" at bounding box center [236, 420] width 15 height 6
click at [24, 350] on icon at bounding box center [22, 360] width 10 height 10
click at [18, 350] on icon at bounding box center [18, 420] width 10 height 10
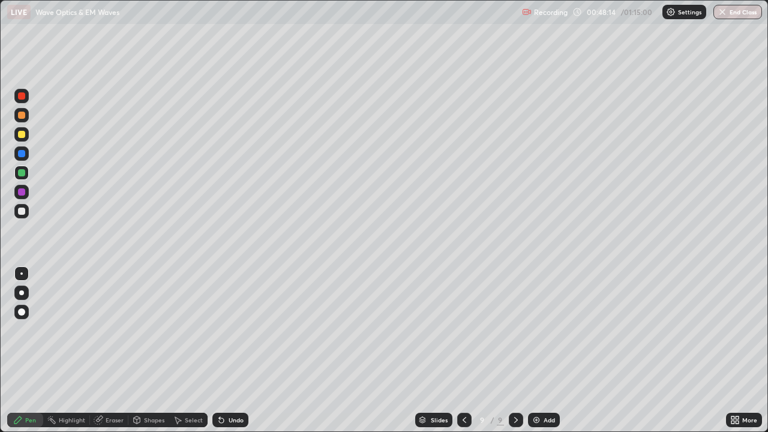
click at [226, 350] on div "Undo" at bounding box center [230, 420] width 36 height 14
click at [229, 350] on div "Undo" at bounding box center [236, 420] width 15 height 6
click at [17, 130] on div at bounding box center [21, 134] width 14 height 14
click at [20, 172] on div at bounding box center [21, 172] width 7 height 7
click at [20, 131] on div at bounding box center [21, 134] width 7 height 7
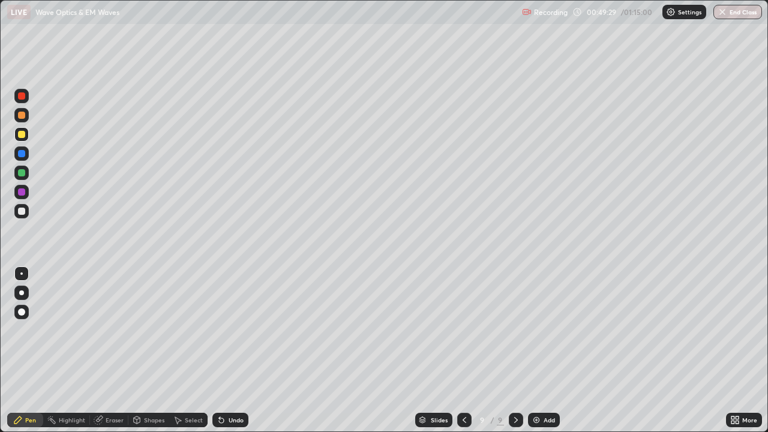
click at [22, 214] on div at bounding box center [21, 211] width 7 height 7
click at [243, 350] on div "Undo" at bounding box center [230, 420] width 36 height 14
click at [244, 350] on div "Undo" at bounding box center [230, 420] width 36 height 14
click at [247, 350] on div "Undo" at bounding box center [230, 420] width 36 height 14
click at [245, 350] on div "Undo" at bounding box center [230, 420] width 36 height 14
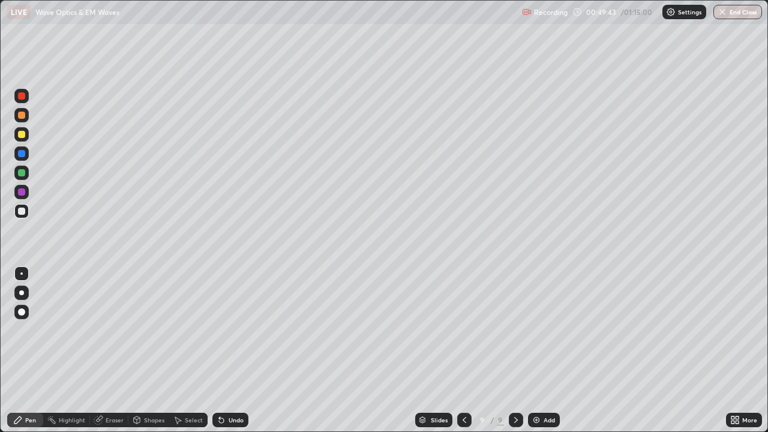
click at [246, 350] on div "Undo" at bounding box center [230, 420] width 36 height 14
click at [22, 214] on div at bounding box center [21, 211] width 7 height 7
click at [535, 350] on img at bounding box center [537, 420] width 10 height 10
click at [22, 211] on div at bounding box center [21, 211] width 7 height 7
click at [23, 294] on div at bounding box center [21, 293] width 14 height 14
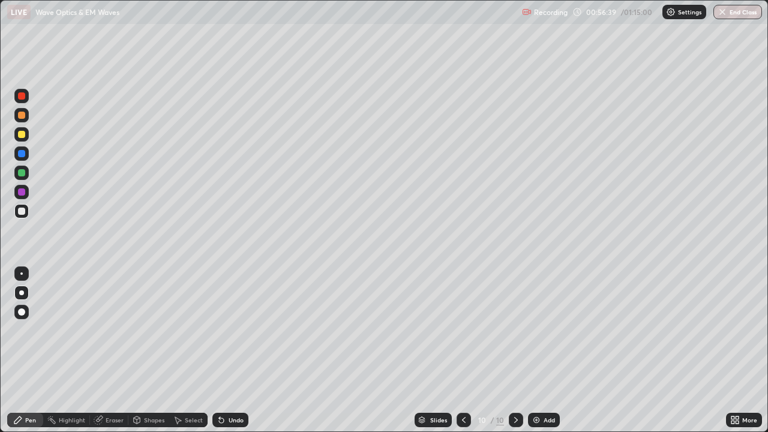
click at [22, 211] on div at bounding box center [21, 211] width 7 height 7
click at [22, 274] on div at bounding box center [21, 273] width 2 height 2
click at [21, 211] on div at bounding box center [21, 211] width 7 height 7
click at [25, 175] on div at bounding box center [21, 172] width 7 height 7
click at [26, 209] on div at bounding box center [21, 211] width 14 height 14
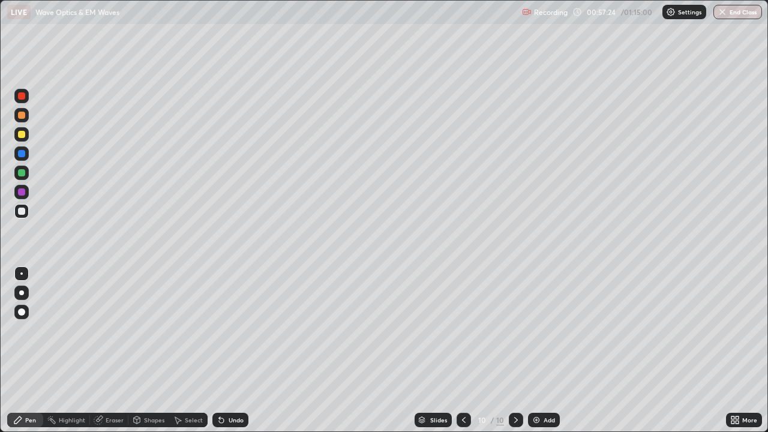
click at [22, 132] on div at bounding box center [21, 134] width 7 height 7
click at [18, 210] on div at bounding box center [21, 211] width 7 height 7
click at [21, 133] on div at bounding box center [21, 134] width 7 height 7
click at [21, 212] on div at bounding box center [21, 211] width 7 height 7
click at [239, 350] on div "Undo" at bounding box center [236, 420] width 15 height 6
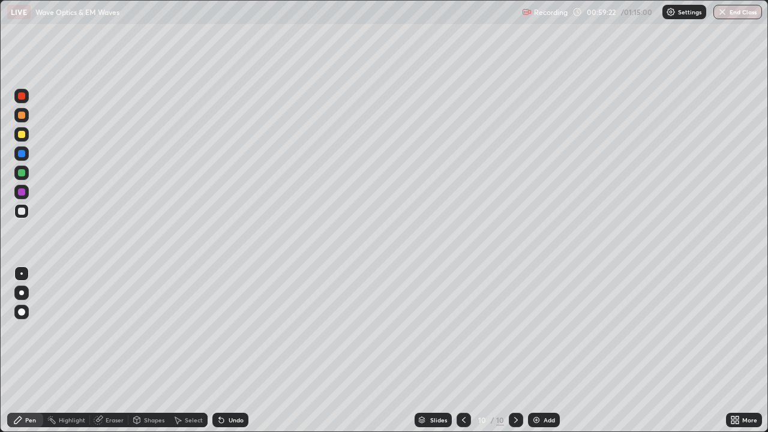
click at [22, 137] on div at bounding box center [21, 134] width 7 height 7
click at [23, 98] on div at bounding box center [21, 95] width 7 height 7
click at [22, 173] on div at bounding box center [21, 172] width 7 height 7
click at [21, 137] on div at bounding box center [21, 134] width 7 height 7
click at [21, 173] on div at bounding box center [21, 172] width 7 height 7
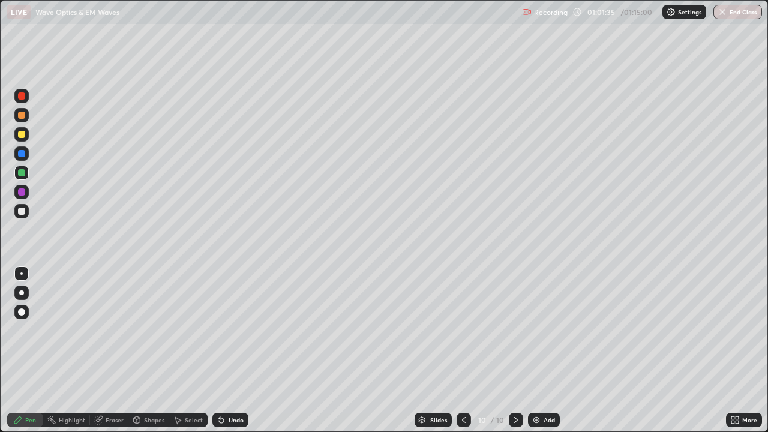
click at [551, 350] on div "Add" at bounding box center [549, 420] width 11 height 6
click at [22, 211] on div at bounding box center [21, 211] width 7 height 7
click at [229, 350] on div "Undo" at bounding box center [230, 420] width 36 height 14
click at [22, 212] on div at bounding box center [21, 211] width 7 height 7
click at [99, 350] on div "Eraser" at bounding box center [109, 420] width 38 height 14
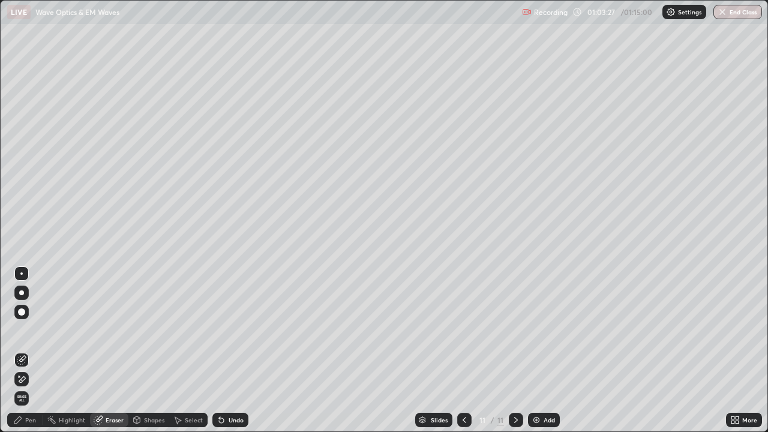
click at [25, 350] on div "Pen" at bounding box center [30, 420] width 11 height 6
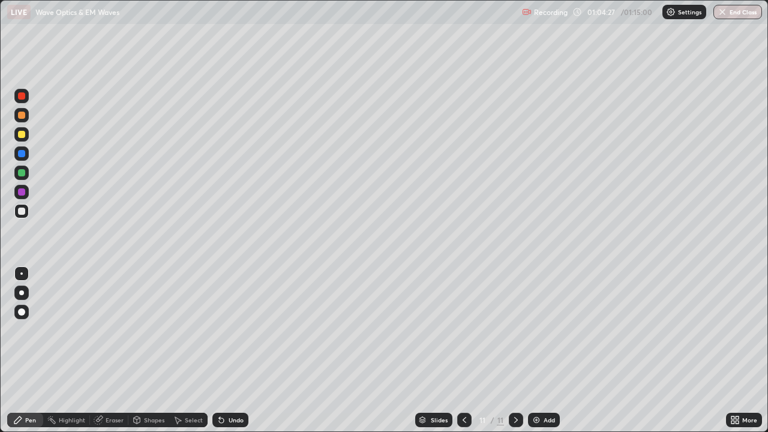
click at [239, 350] on div "Undo" at bounding box center [236, 420] width 15 height 6
click at [238, 350] on div "Undo" at bounding box center [236, 420] width 15 height 6
click at [221, 350] on icon at bounding box center [221, 420] width 5 height 5
click at [22, 173] on div at bounding box center [21, 172] width 7 height 7
click at [15, 213] on div at bounding box center [21, 211] width 14 height 14
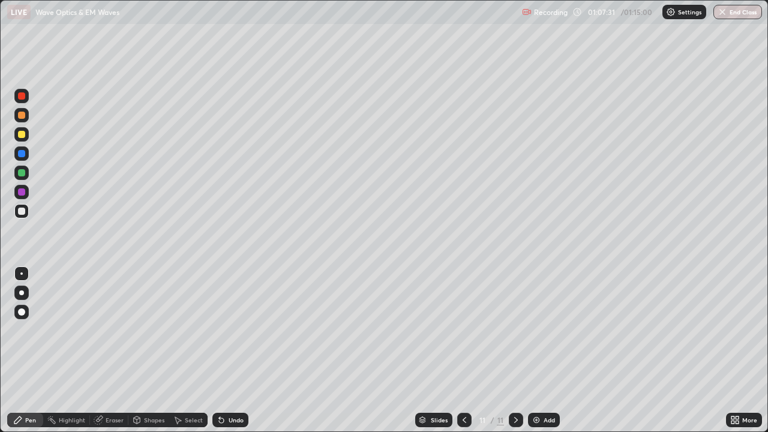
click at [728, 14] on button "End Class" at bounding box center [737, 12] width 49 height 14
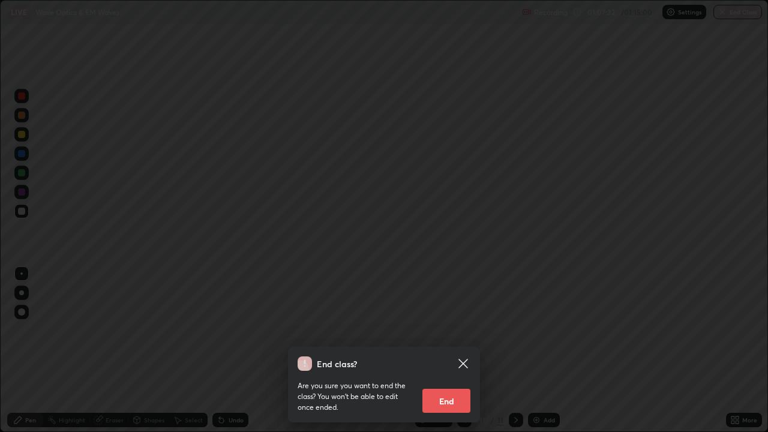
click at [455, 350] on button "End" at bounding box center [446, 401] width 48 height 24
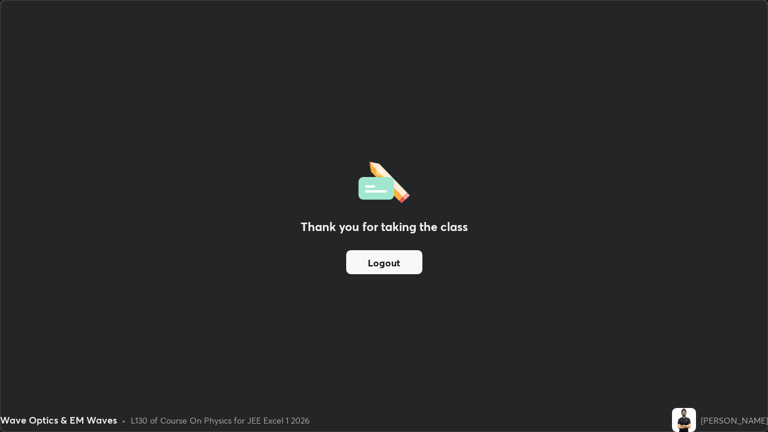
click at [398, 257] on button "Logout" at bounding box center [384, 262] width 76 height 24
click at [398, 260] on button "Logout" at bounding box center [384, 262] width 76 height 24
click at [399, 259] on button "Logout" at bounding box center [384, 262] width 76 height 24
